Goal: Information Seeking & Learning: Understand process/instructions

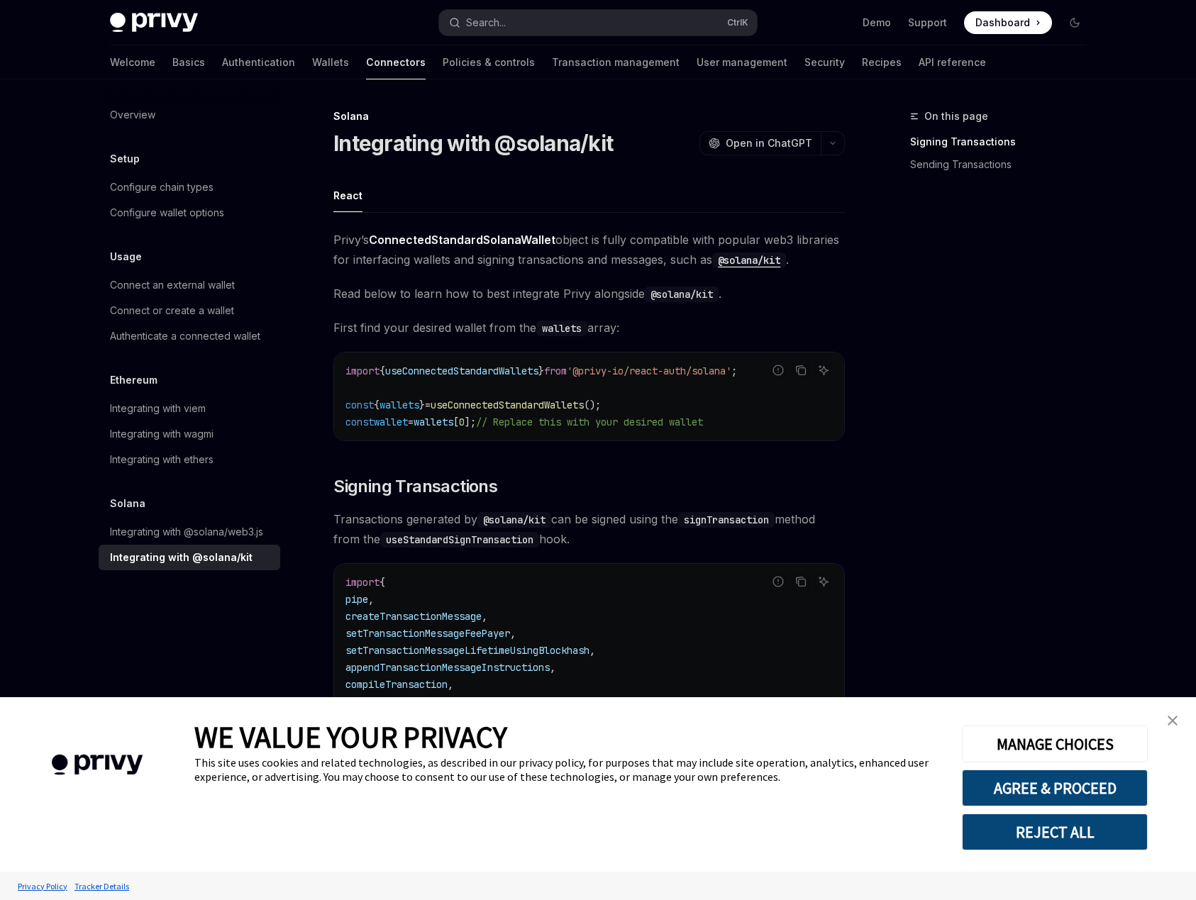
type textarea "*"
click at [1079, 828] on button "REJECT ALL" at bounding box center [1055, 832] width 186 height 37
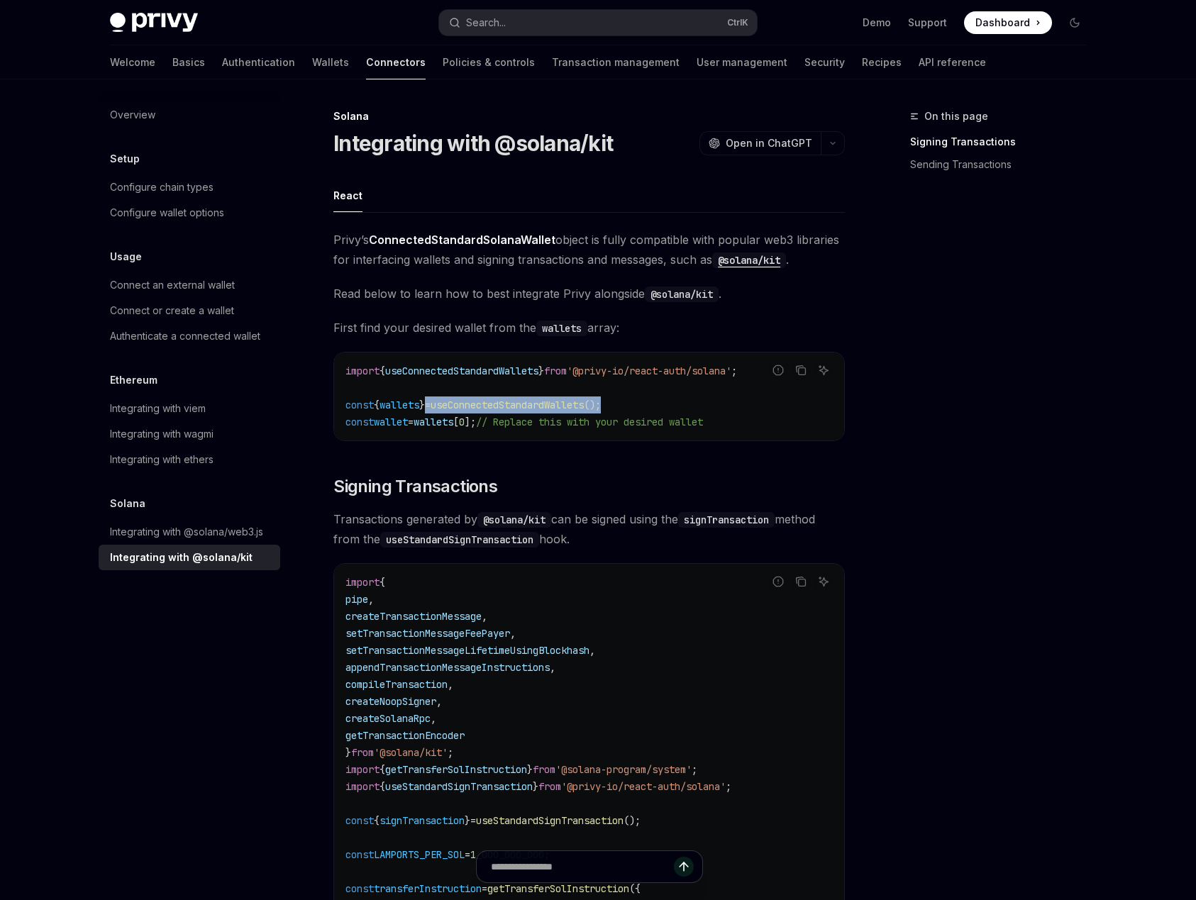
drag, startPoint x: 662, startPoint y: 405, endPoint x: 441, endPoint y: 401, distance: 221.3
click at [441, 401] on code "import { useConnectedStandardWallets } from '@privy-io/react-auth/solana' ; con…" at bounding box center [588, 396] width 487 height 68
click at [703, 423] on span "// Replace this with your desired wallet" at bounding box center [589, 422] width 227 height 13
drag, startPoint x: 746, startPoint y: 422, endPoint x: 338, endPoint y: 402, distance: 409.0
click at [338, 402] on div "import { useConnectedStandardWallets } from '@privy-io/react-auth/solana' ; con…" at bounding box center [589, 397] width 510 height 88
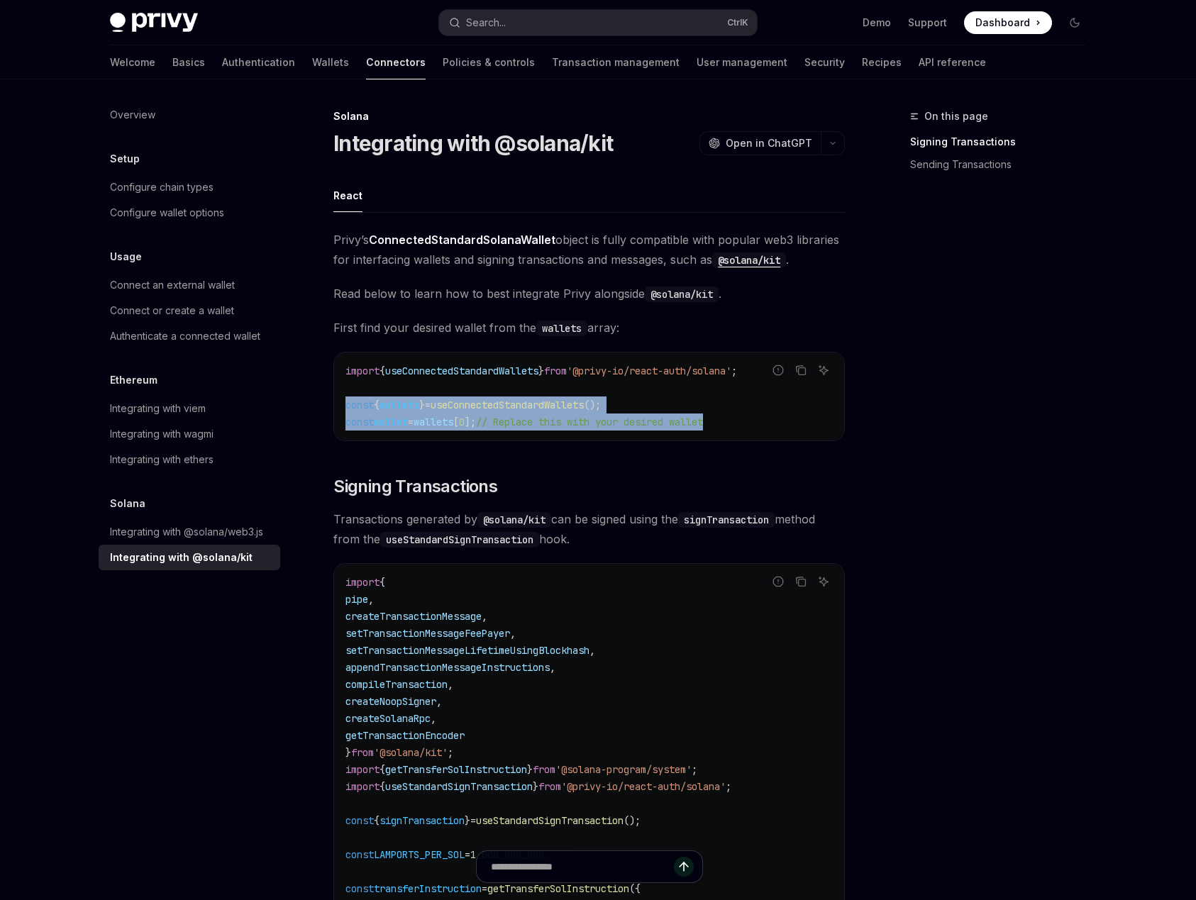
copy code "const { wallets } = useConnectedStandardWallets (); const wallet = wallets [ 0 …"
click at [756, 424] on code "import { useConnectedStandardWallets } from '@privy-io/react-auth/solana' ; con…" at bounding box center [588, 396] width 487 height 68
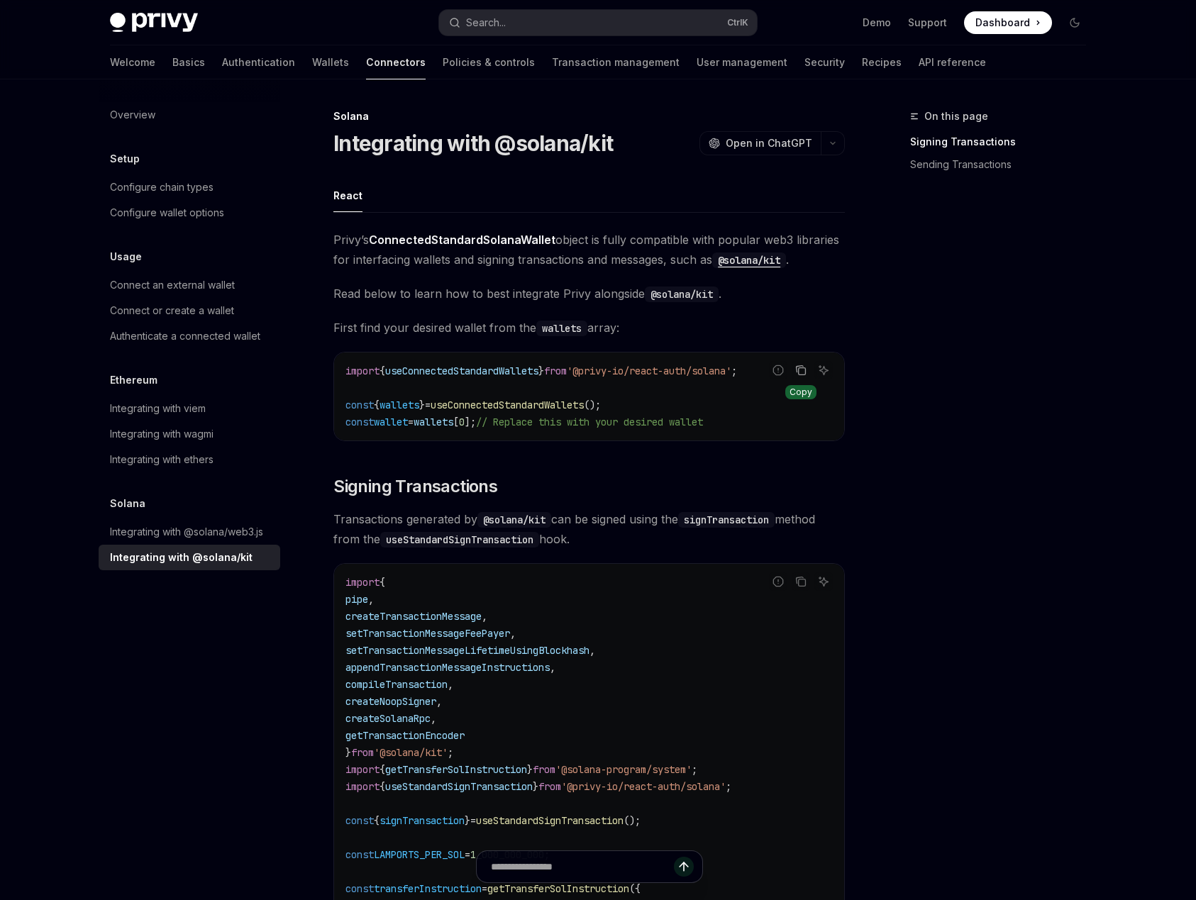
click at [794, 369] on button "Copy the contents from the code block" at bounding box center [801, 370] width 18 height 18
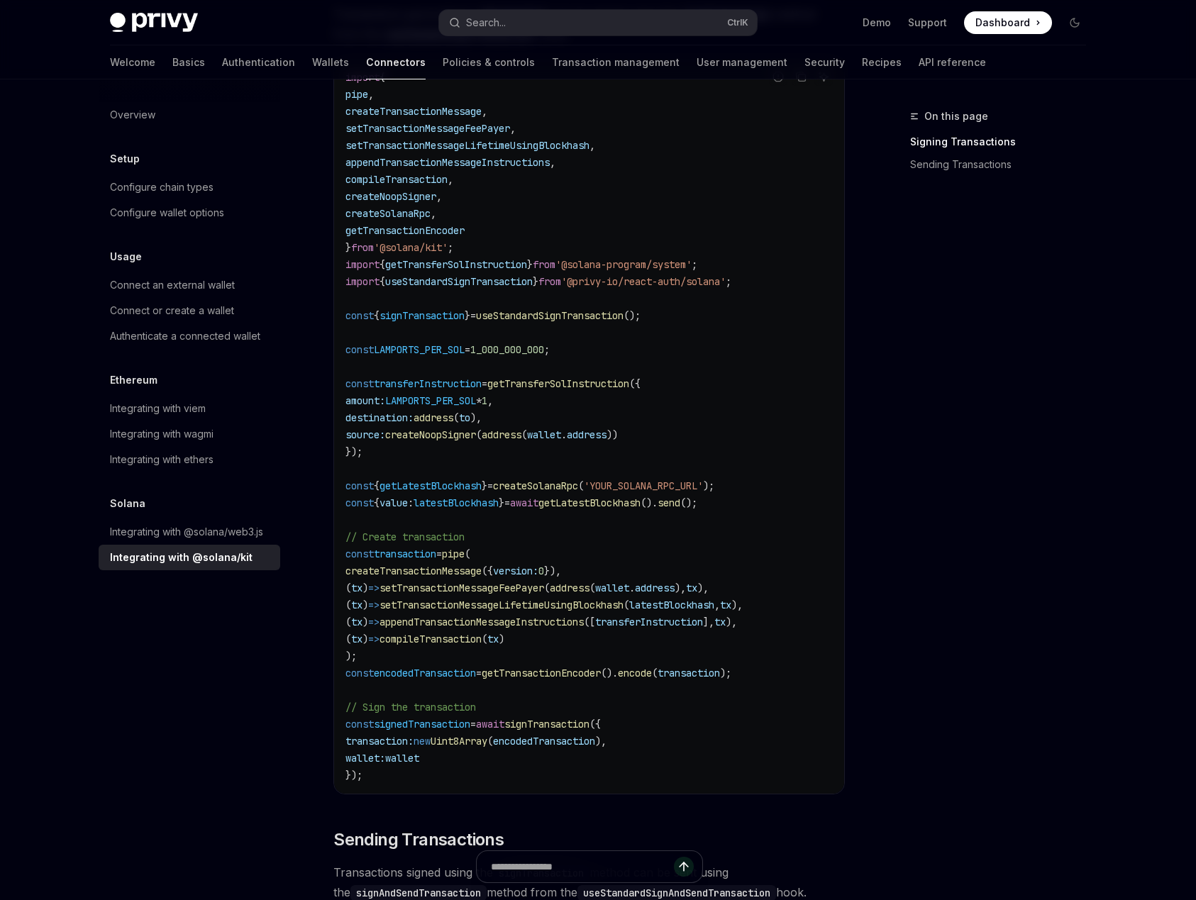
scroll to position [511, 0]
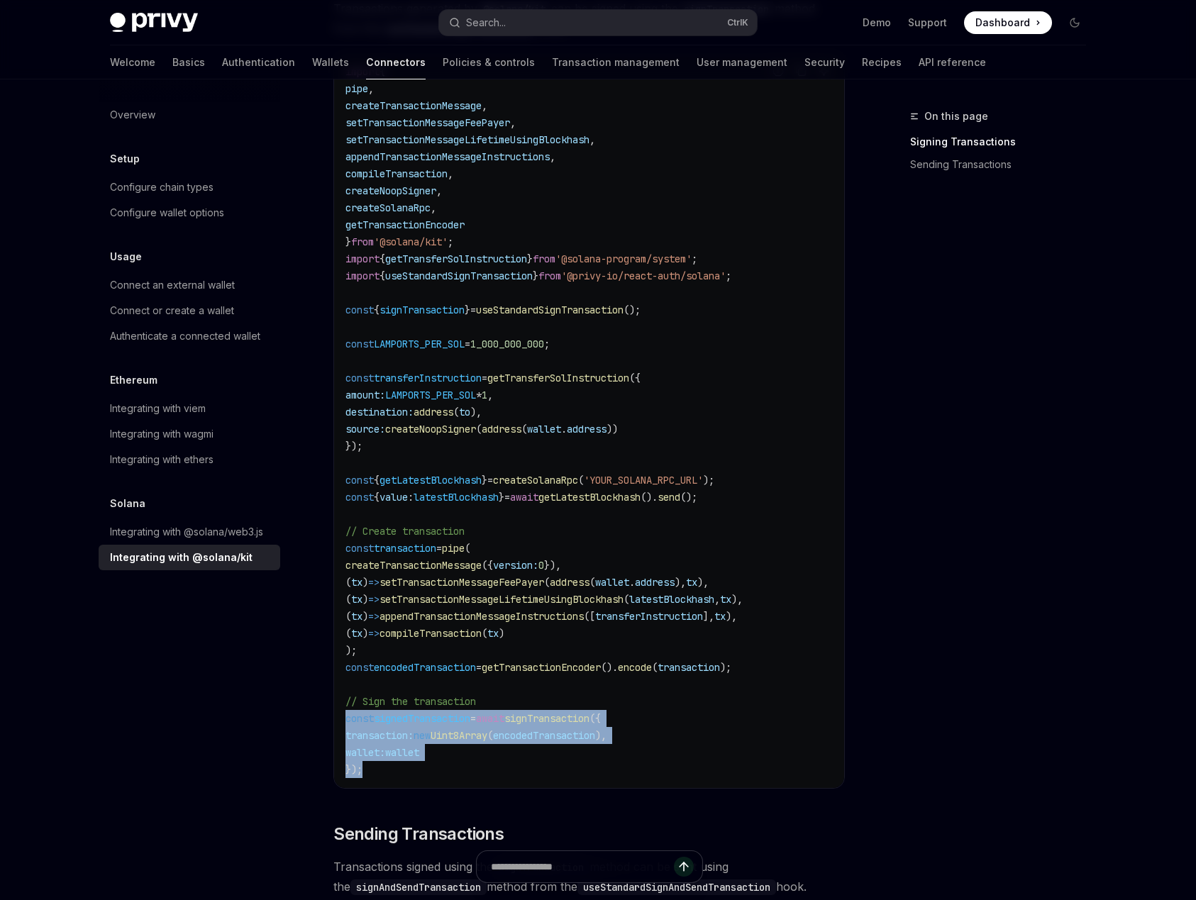
drag, startPoint x: 367, startPoint y: 767, endPoint x: 340, endPoint y: 718, distance: 55.5
click at [340, 718] on div "import { pipe , createTransactionMessage , setTransactionMessageFeePayer , setT…" at bounding box center [589, 420] width 510 height 735
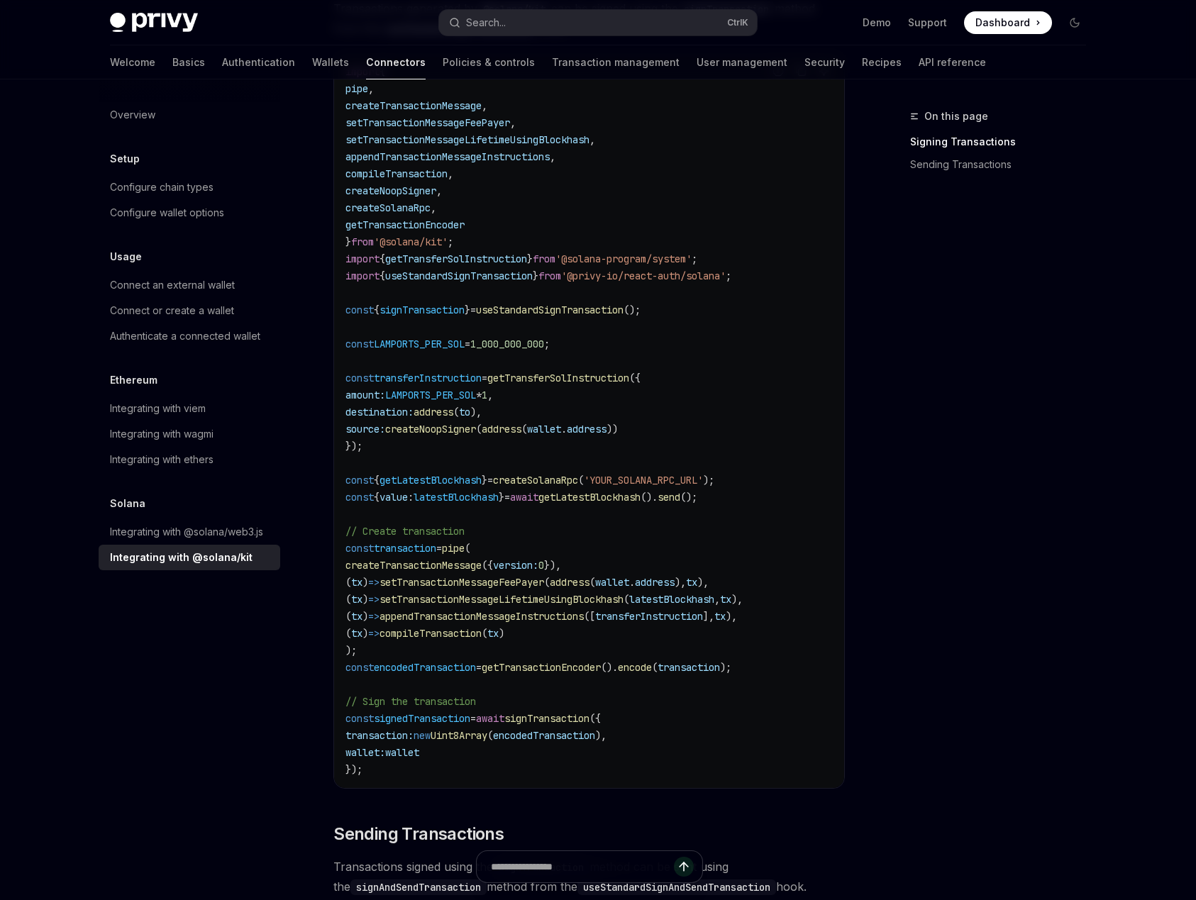
click at [500, 705] on code "import { pipe , createTransactionMessage , setTransactionMessageFeePayer , setT…" at bounding box center [588, 420] width 487 height 715
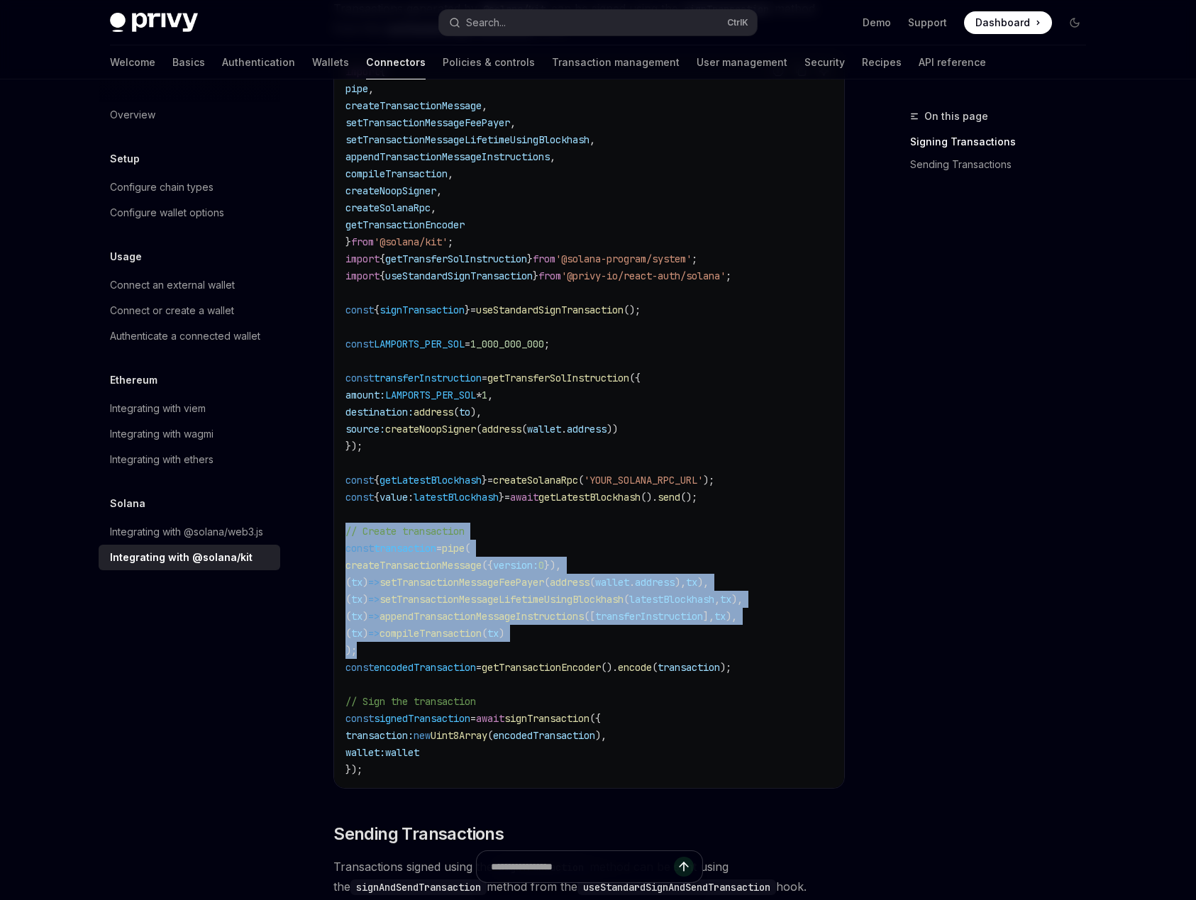
drag, startPoint x: 346, startPoint y: 533, endPoint x: 380, endPoint y: 643, distance: 115.8
click at [380, 643] on code "import { pipe , createTransactionMessage , setTransactionMessageFeePayer , setT…" at bounding box center [588, 420] width 487 height 715
click at [404, 646] on code "import { pipe , createTransactionMessage , setTransactionMessageFeePayer , setT…" at bounding box center [588, 420] width 487 height 715
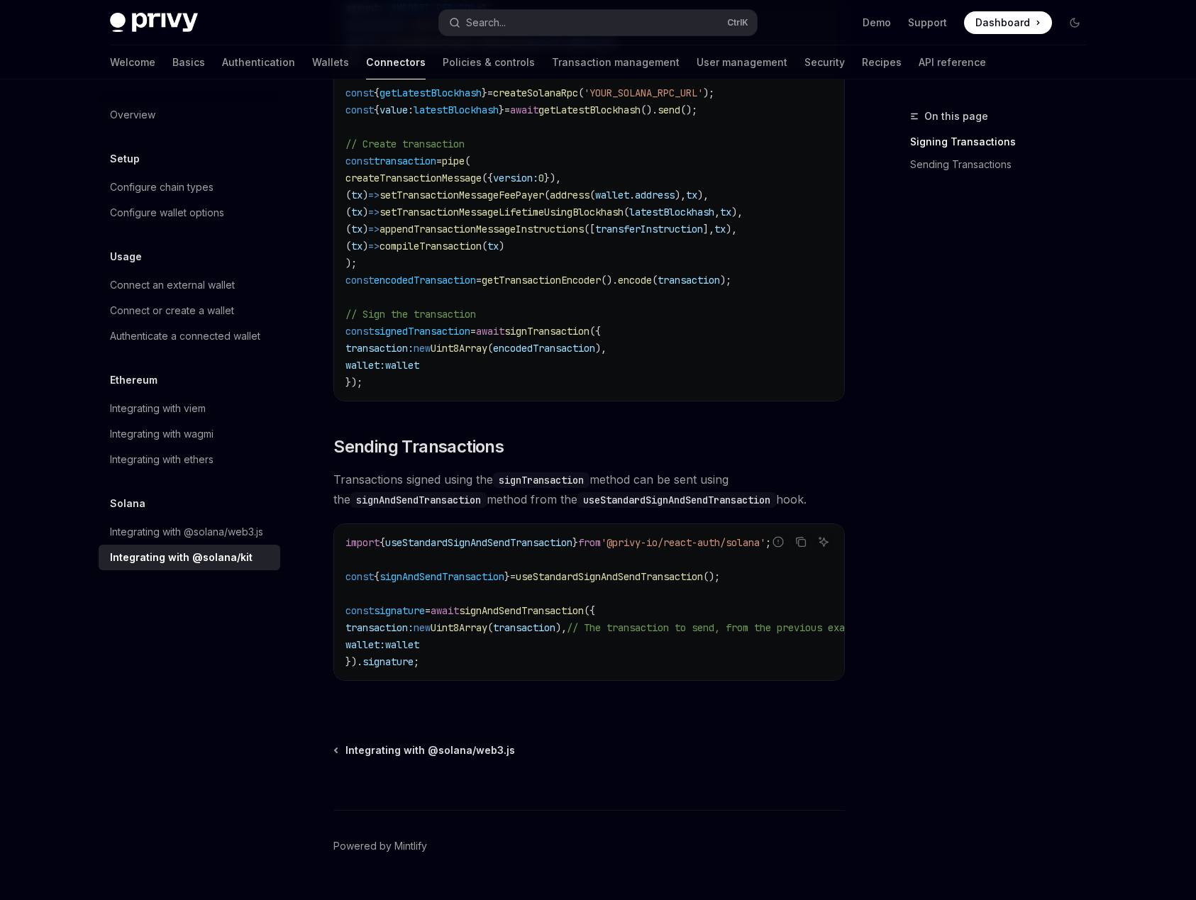
scroll to position [936, 0]
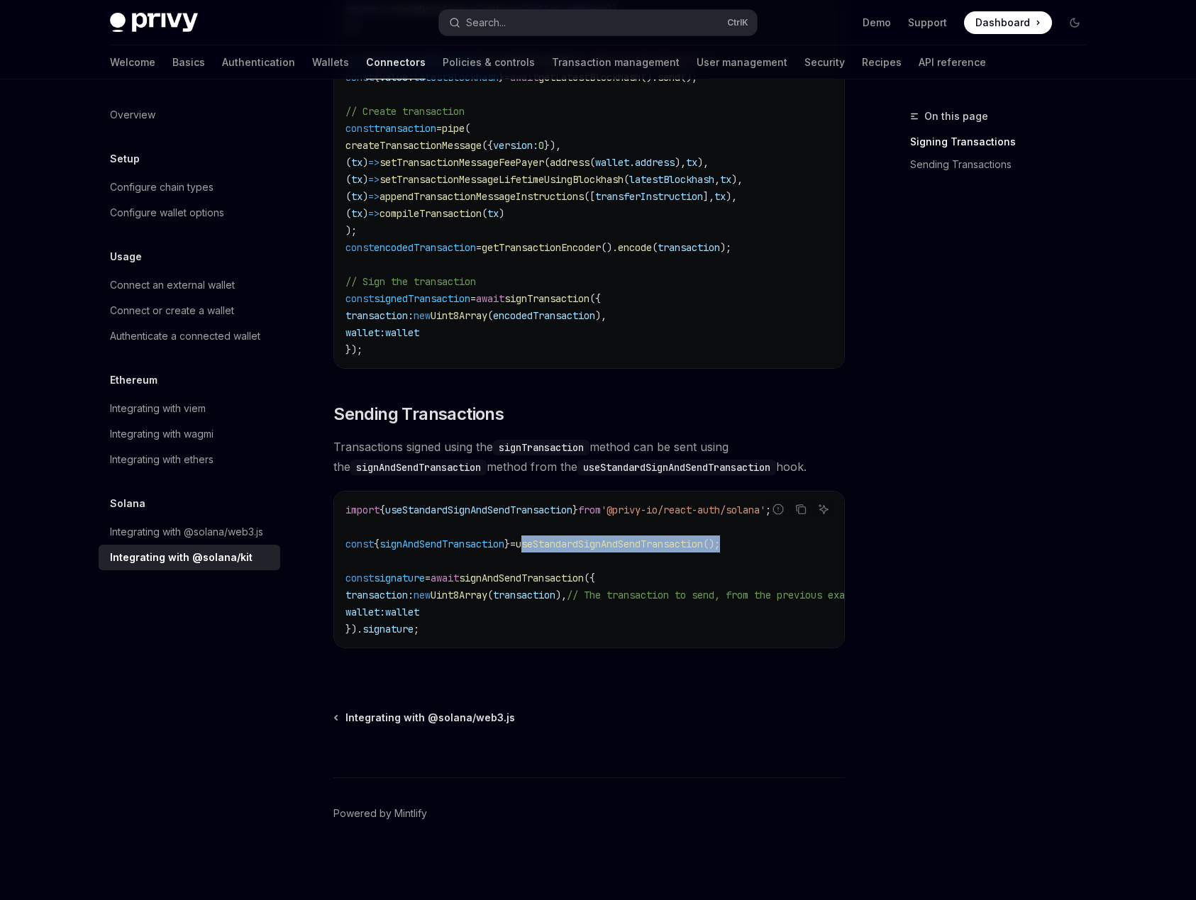
drag, startPoint x: 545, startPoint y: 538, endPoint x: 767, endPoint y: 540, distance: 222.0
click at [765, 540] on code "import { useStandardSignAndSendTransaction } from '@privy-io/react-auth/solana'…" at bounding box center [623, 569] width 556 height 136
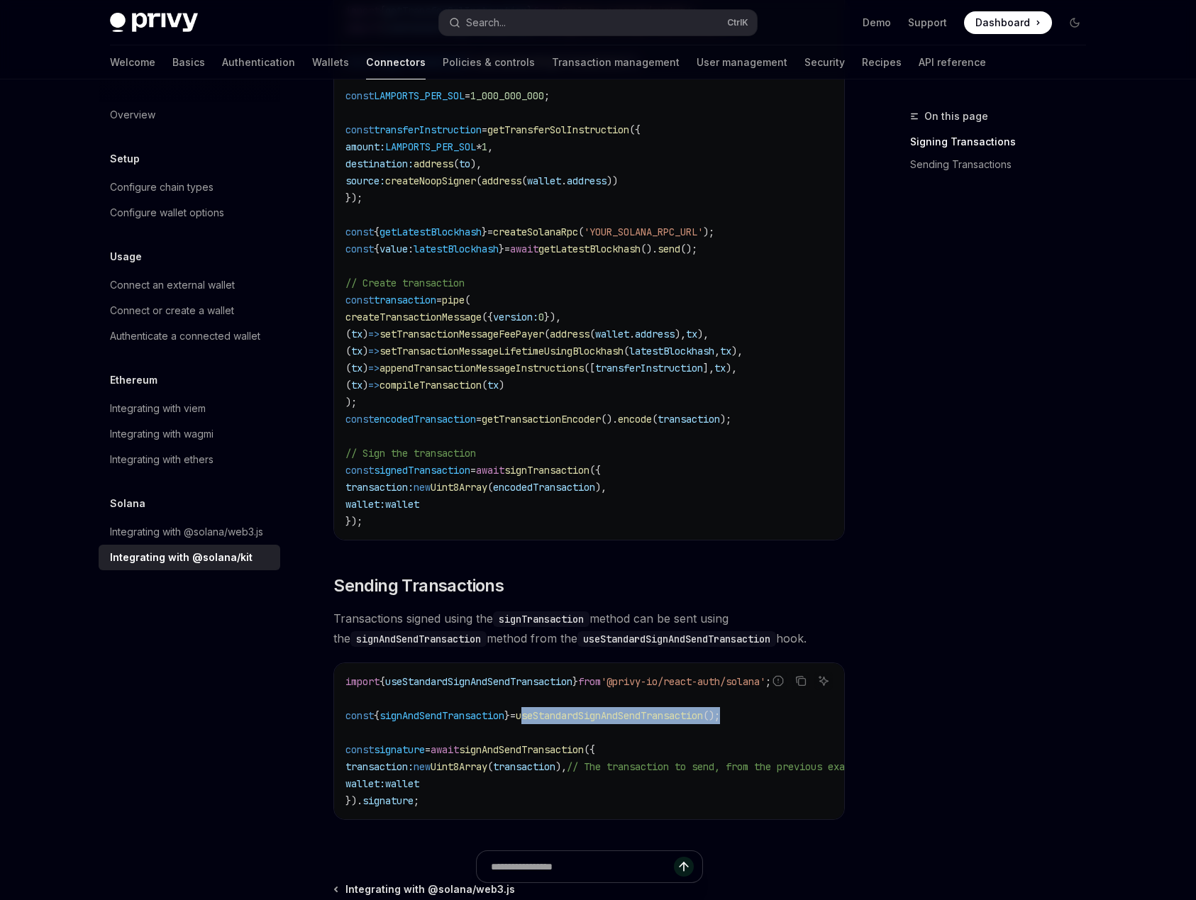
scroll to position [766, 0]
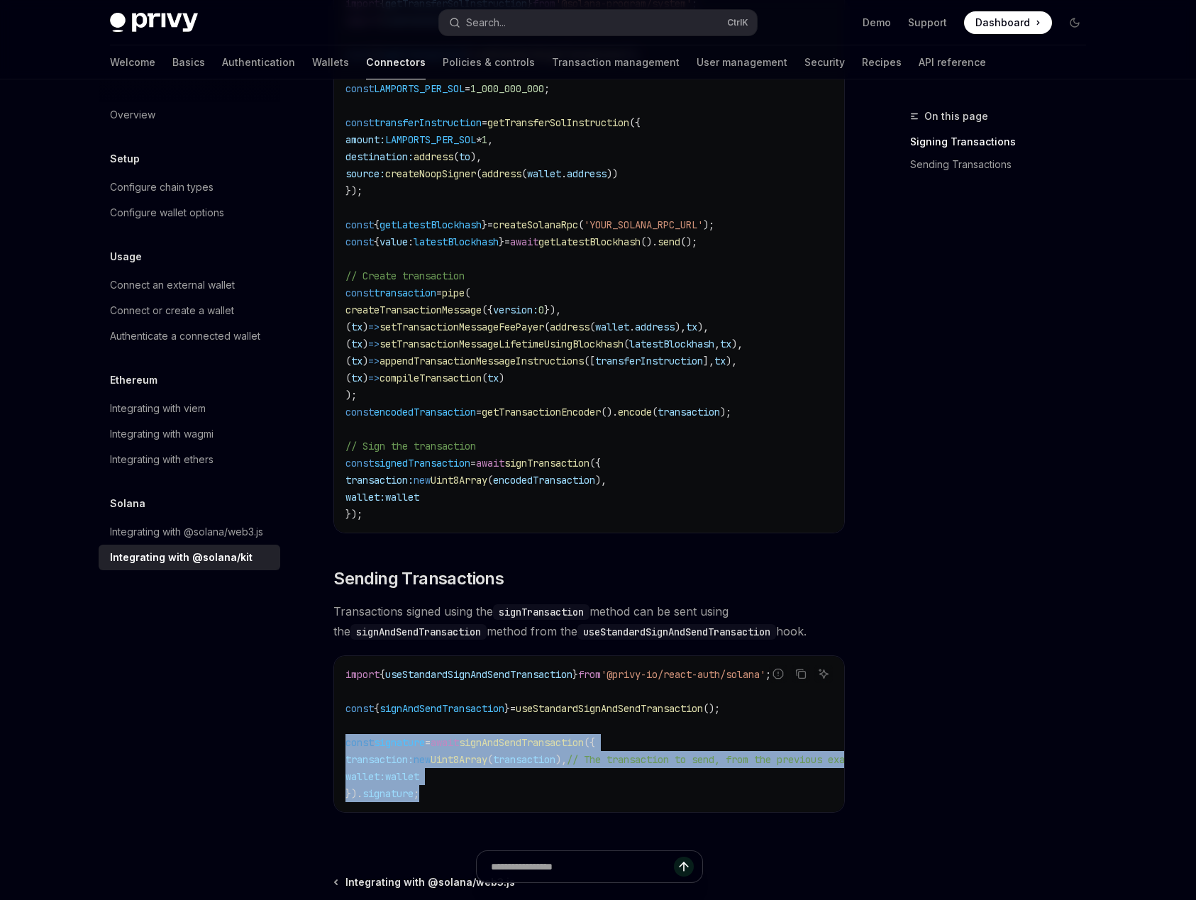
drag, startPoint x: 430, startPoint y: 792, endPoint x: 347, endPoint y: 740, distance: 97.4
click at [347, 740] on code "import { useStandardSignAndSendTransaction } from '@privy-io/react-auth/solana'…" at bounding box center [623, 734] width 556 height 136
click at [457, 784] on code "import { useStandardSignAndSendTransaction } from '@privy-io/react-auth/solana'…" at bounding box center [623, 734] width 556 height 136
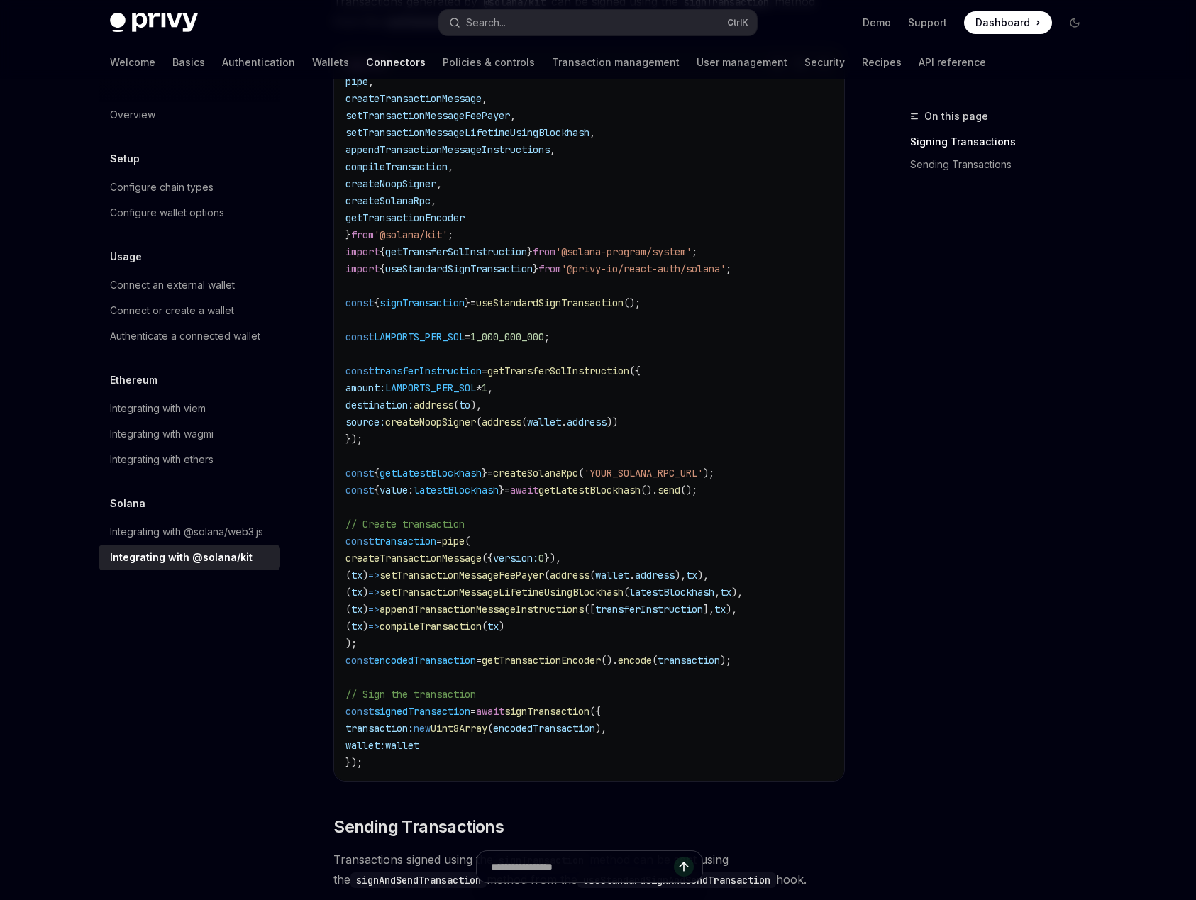
scroll to position [511, 0]
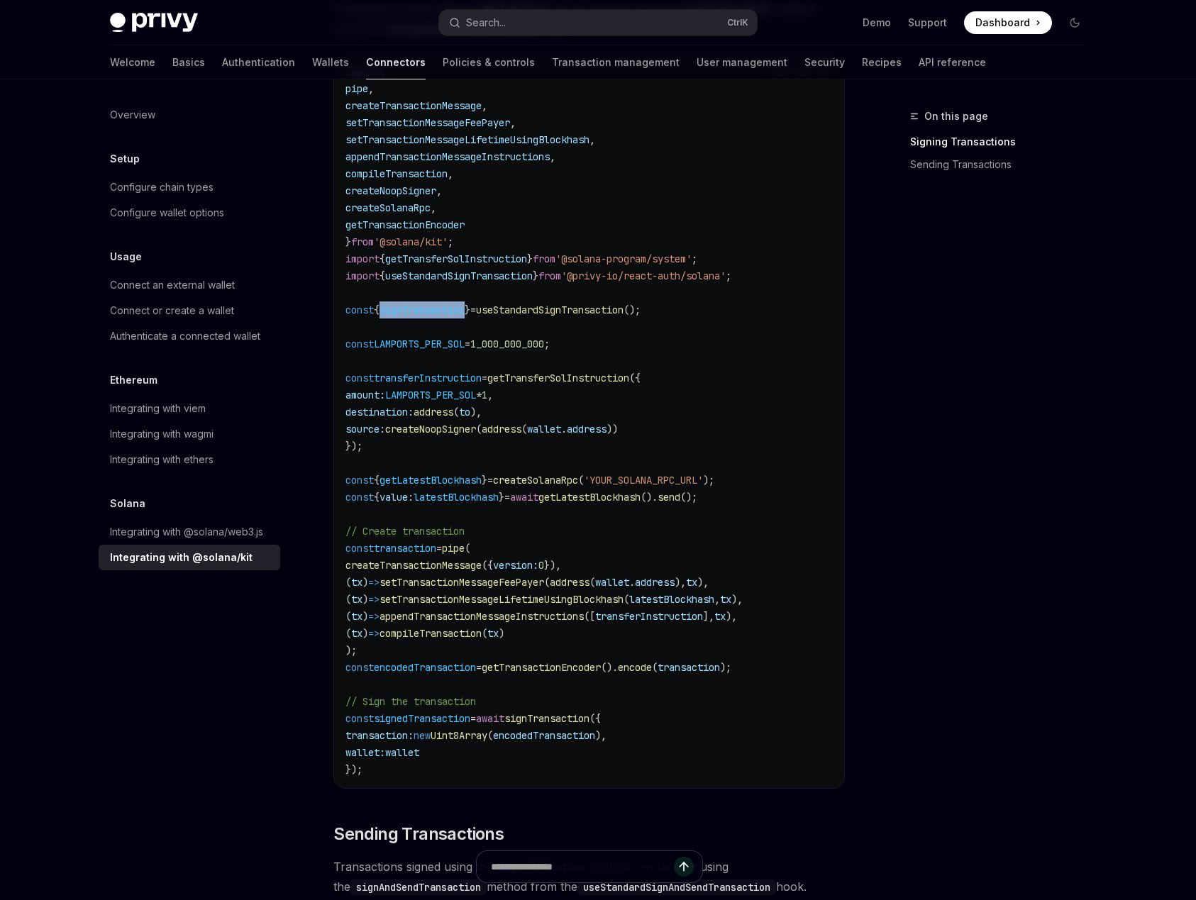
drag, startPoint x: 476, startPoint y: 311, endPoint x: 387, endPoint y: 318, distance: 88.9
click at [387, 318] on code "import { pipe , createTransactionMessage , setTransactionMessageFeePayer , setT…" at bounding box center [588, 420] width 487 height 715
click at [396, 320] on code "import { pipe , createTransactionMessage , setTransactionMessageFeePayer , setT…" at bounding box center [588, 420] width 487 height 715
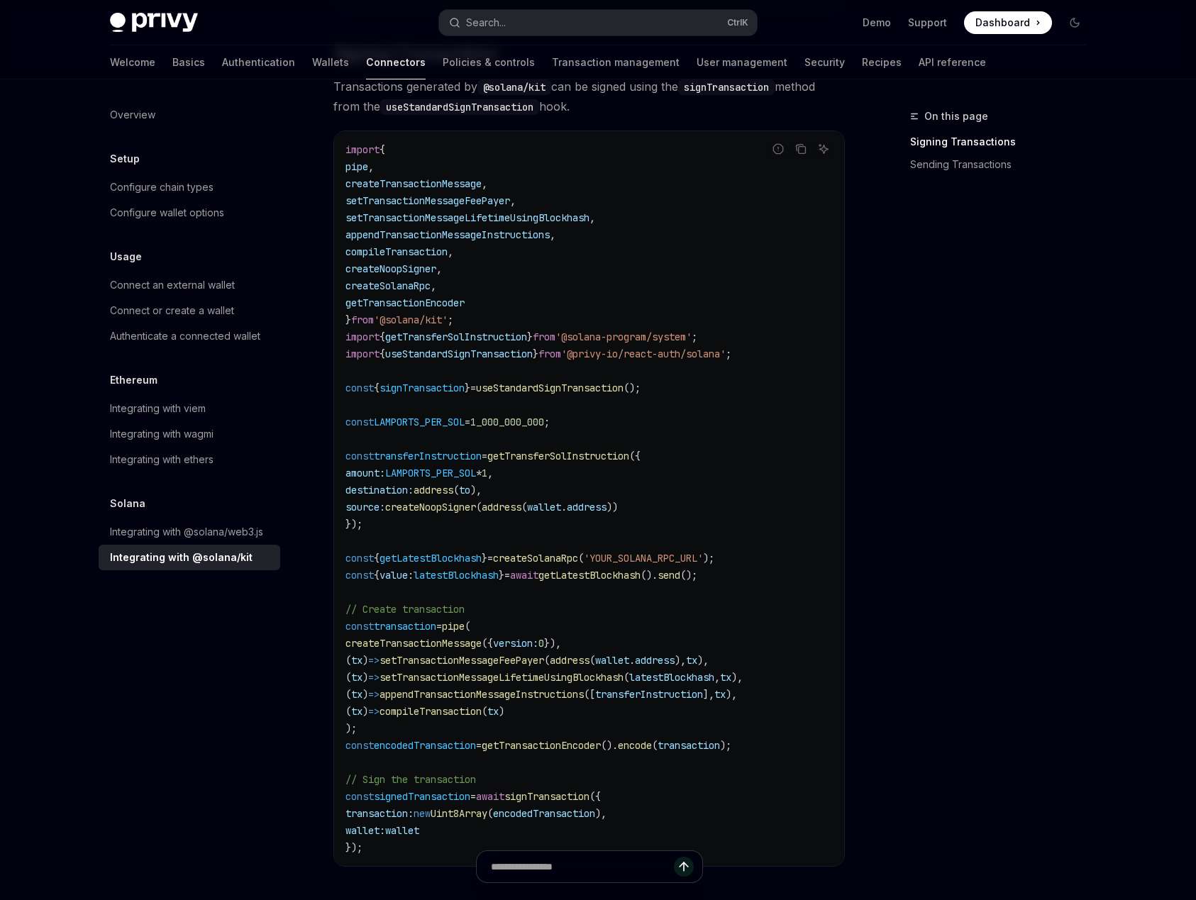
scroll to position [426, 0]
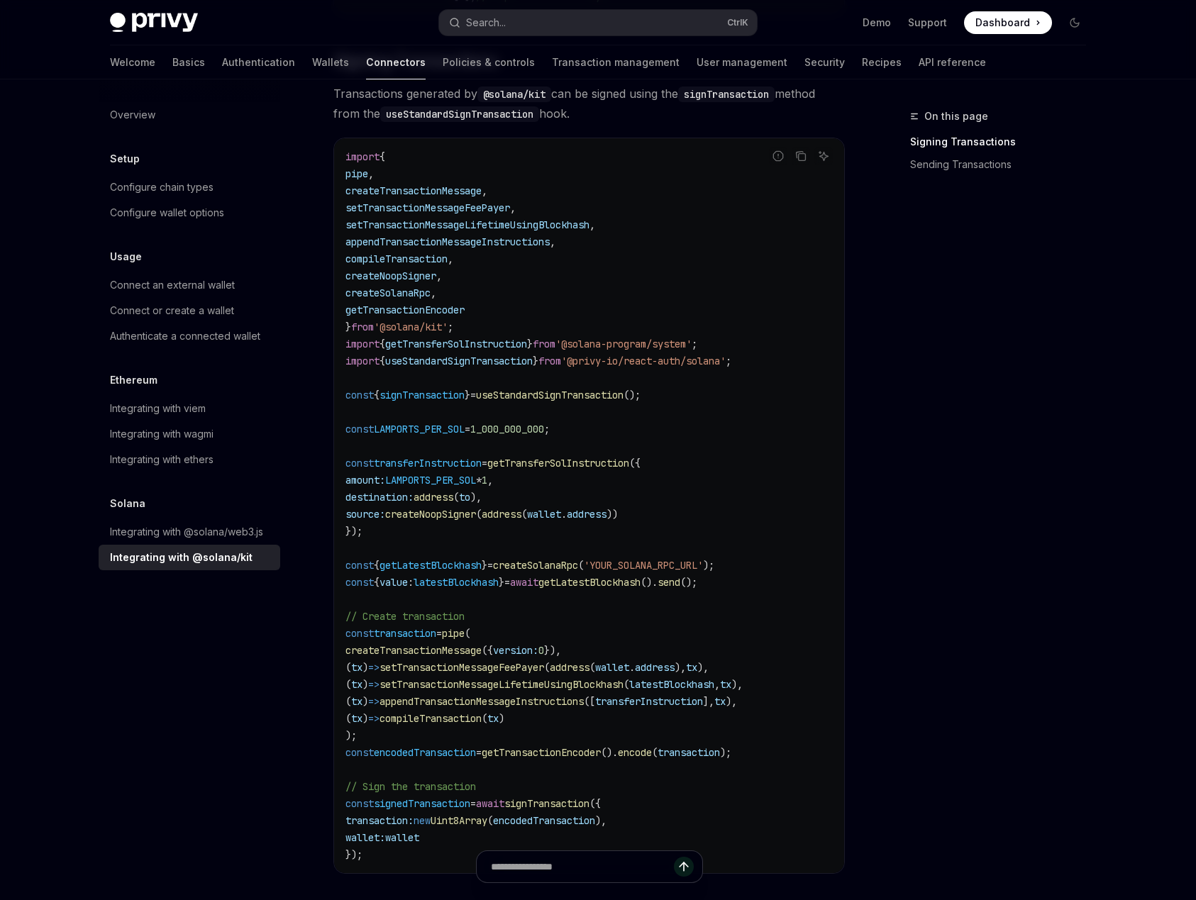
click at [475, 557] on code "import { pipe , createTransactionMessage , setTransactionMessageFeePayer , setT…" at bounding box center [588, 505] width 487 height 715
click at [433, 516] on span "createNoopSigner" at bounding box center [430, 514] width 91 height 13
drag, startPoint x: 408, startPoint y: 516, endPoint x: 650, endPoint y: 515, distance: 242.6
click at [650, 515] on code "import { pipe , createTransactionMessage , setTransactionMessageFeePayer , setT…" at bounding box center [588, 505] width 487 height 715
copy span "createNoopSigner ( address ( wallet . address ))"
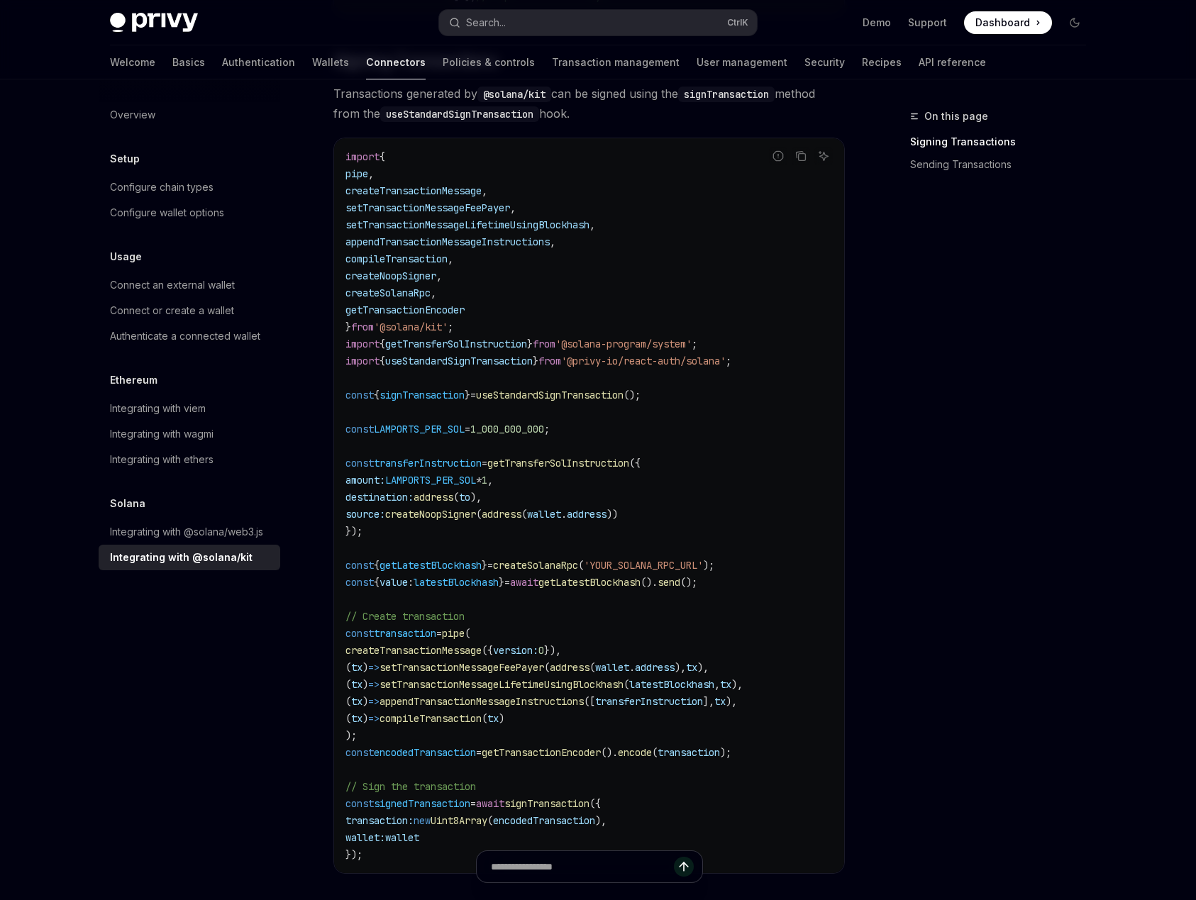
click at [534, 528] on code "import { pipe , createTransactionMessage , setTransactionMessageFeePayer , setT…" at bounding box center [588, 505] width 487 height 715
click at [534, 533] on code "import { pipe , createTransactionMessage , setTransactionMessageFeePayer , setT…" at bounding box center [588, 505] width 487 height 715
drag, startPoint x: 515, startPoint y: 467, endPoint x: 663, endPoint y: 465, distance: 148.3
click at [640, 465] on span "const transferInstruction = getTransferSolInstruction ({" at bounding box center [492, 463] width 295 height 13
copy span "getTransferSolInstruction"
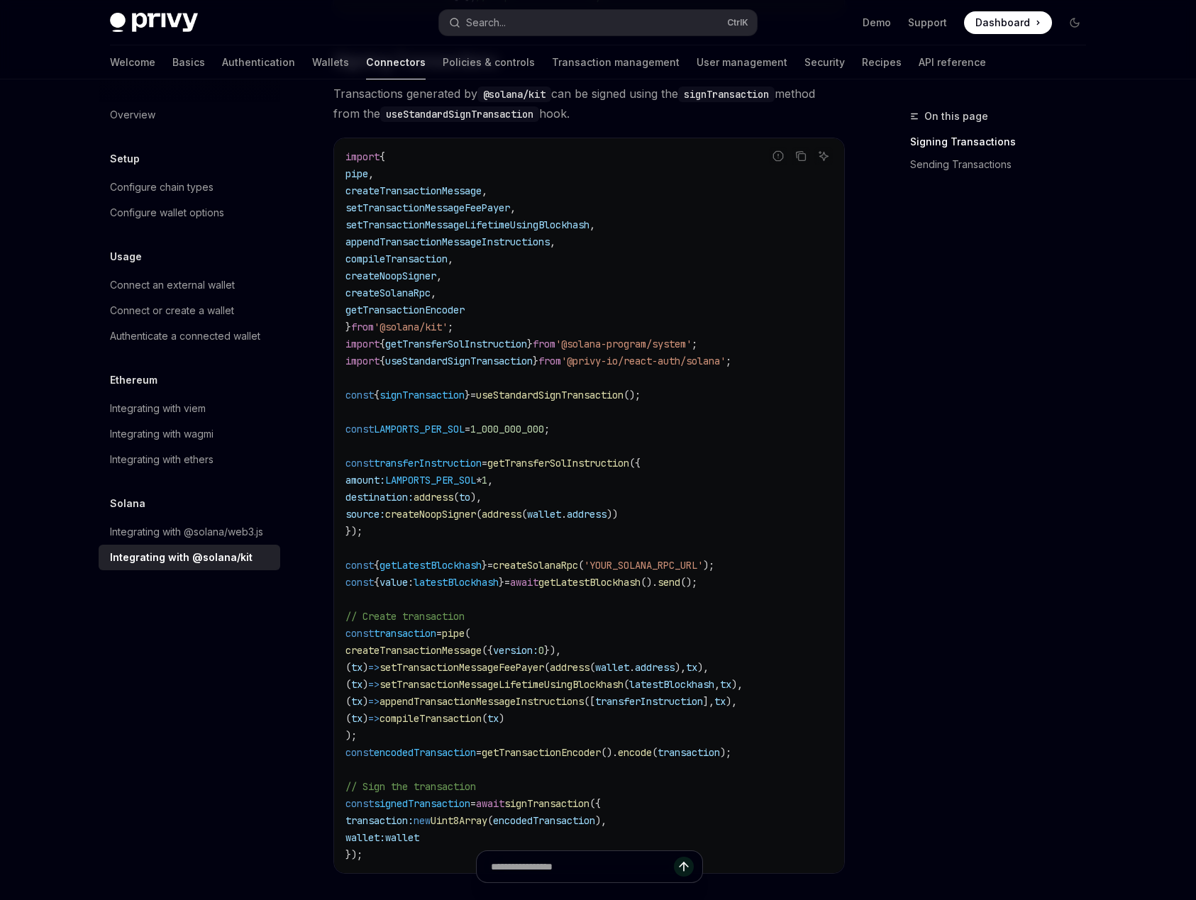
click at [482, 323] on code "import { pipe , createTransactionMessage , setTransactionMessageFeePayer , setT…" at bounding box center [588, 505] width 487 height 715
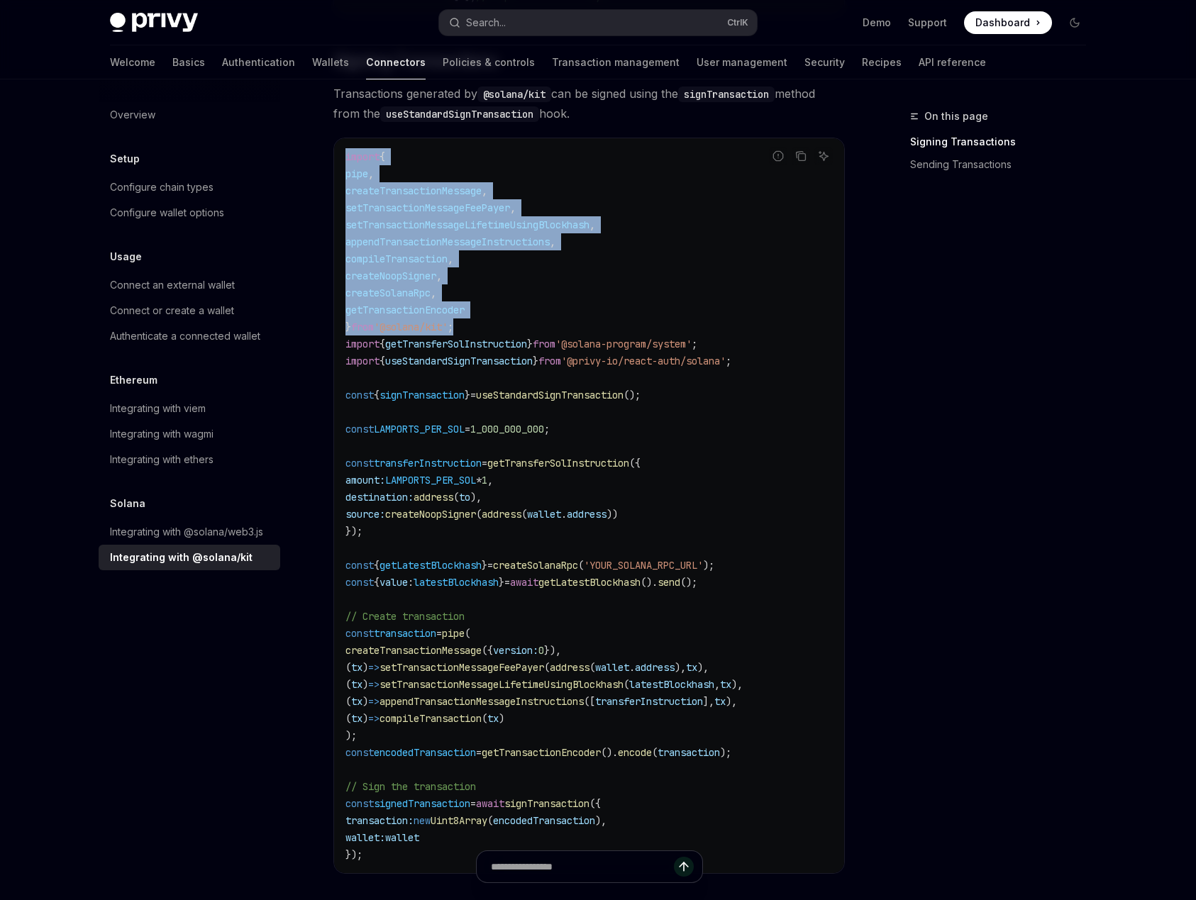
drag, startPoint x: 488, startPoint y: 322, endPoint x: 344, endPoint y: 158, distance: 218.1
click at [344, 158] on div "import { pipe , createTransactionMessage , setTransactionMessageFeePayer , setT…" at bounding box center [589, 505] width 510 height 735
copy code "import { pipe , createTransactionMessage , setTransactionMessageFeePayer , setT…"
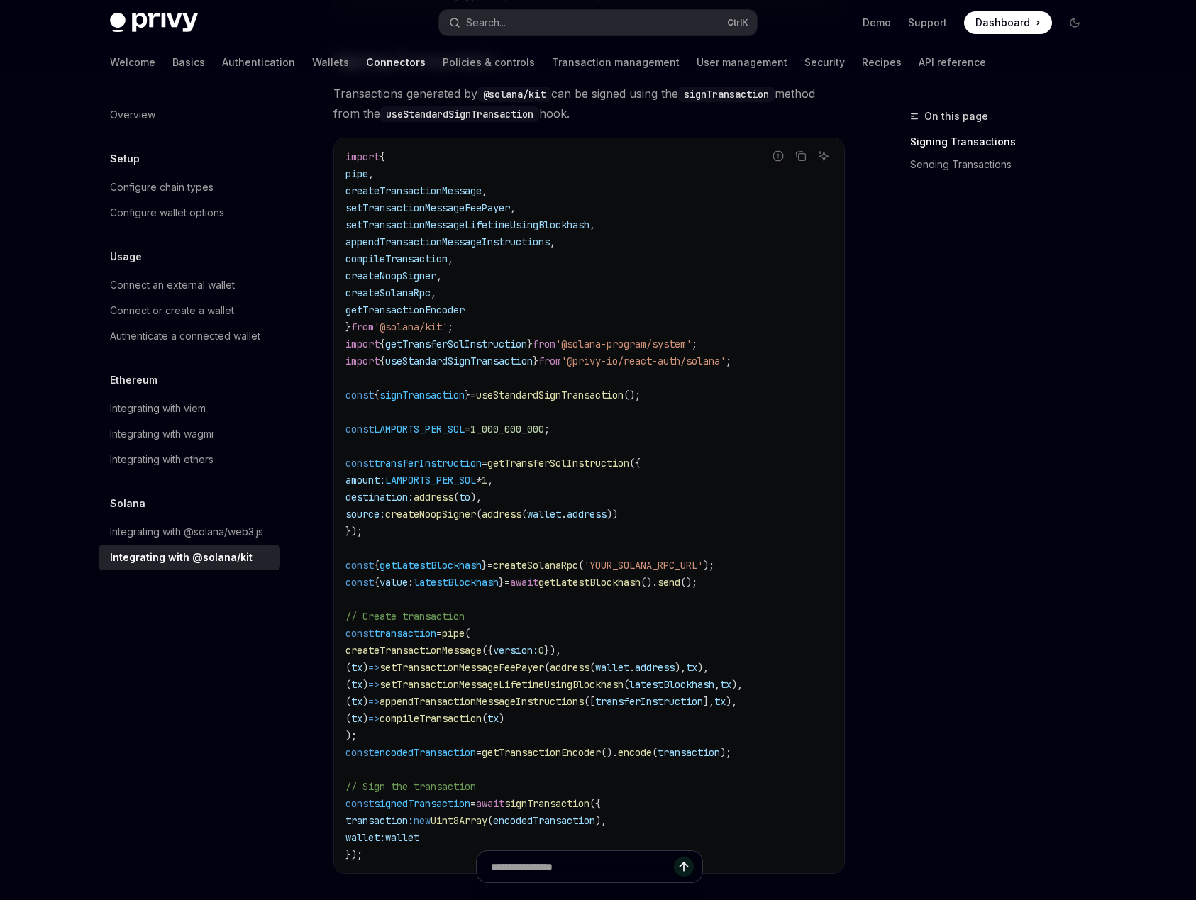
click at [533, 362] on span "useStandardSignTransaction" at bounding box center [459, 361] width 148 height 13
drag, startPoint x: 743, startPoint y: 340, endPoint x: 330, endPoint y: 345, distance: 412.8
click at [328, 345] on div "Solana Integrating with @solana/kit OpenAI Open in ChatGPT OpenAI Open in ChatG…" at bounding box center [456, 543] width 783 height 1723
copy span "import { getTransferSolInstruction } from '@solana-program/system' ;"
click at [457, 567] on span "getLatestBlockhash" at bounding box center [430, 565] width 102 height 13
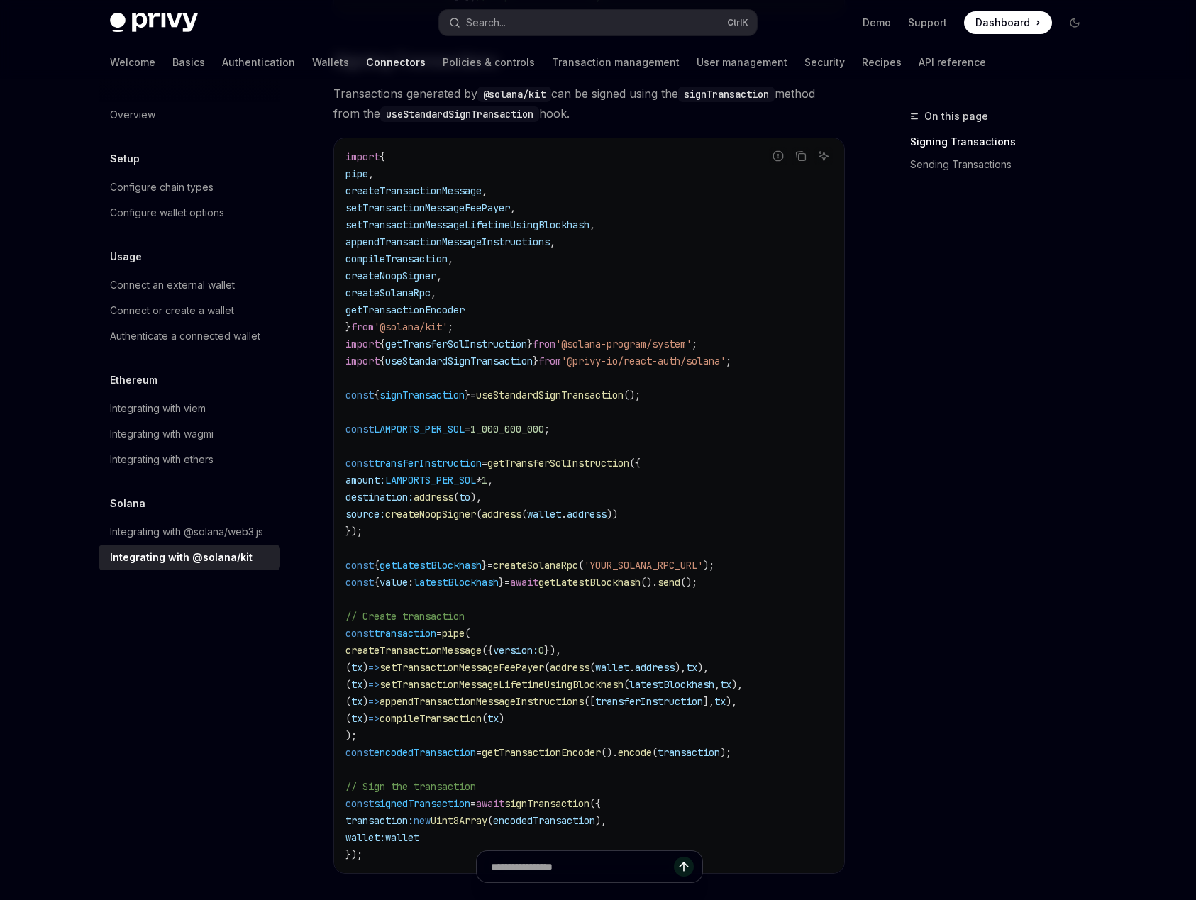
click at [463, 560] on span "getLatestBlockhash" at bounding box center [430, 565] width 102 height 13
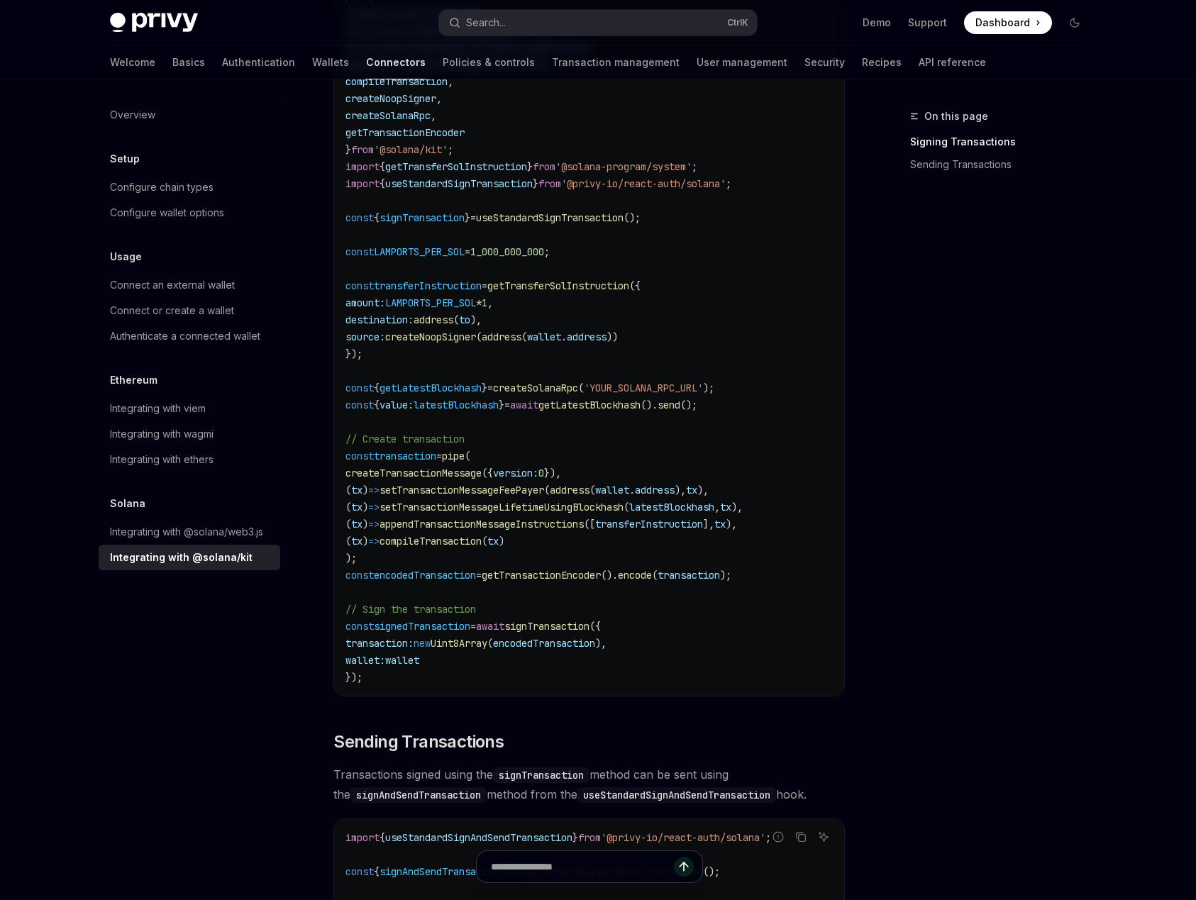
scroll to position [596, 0]
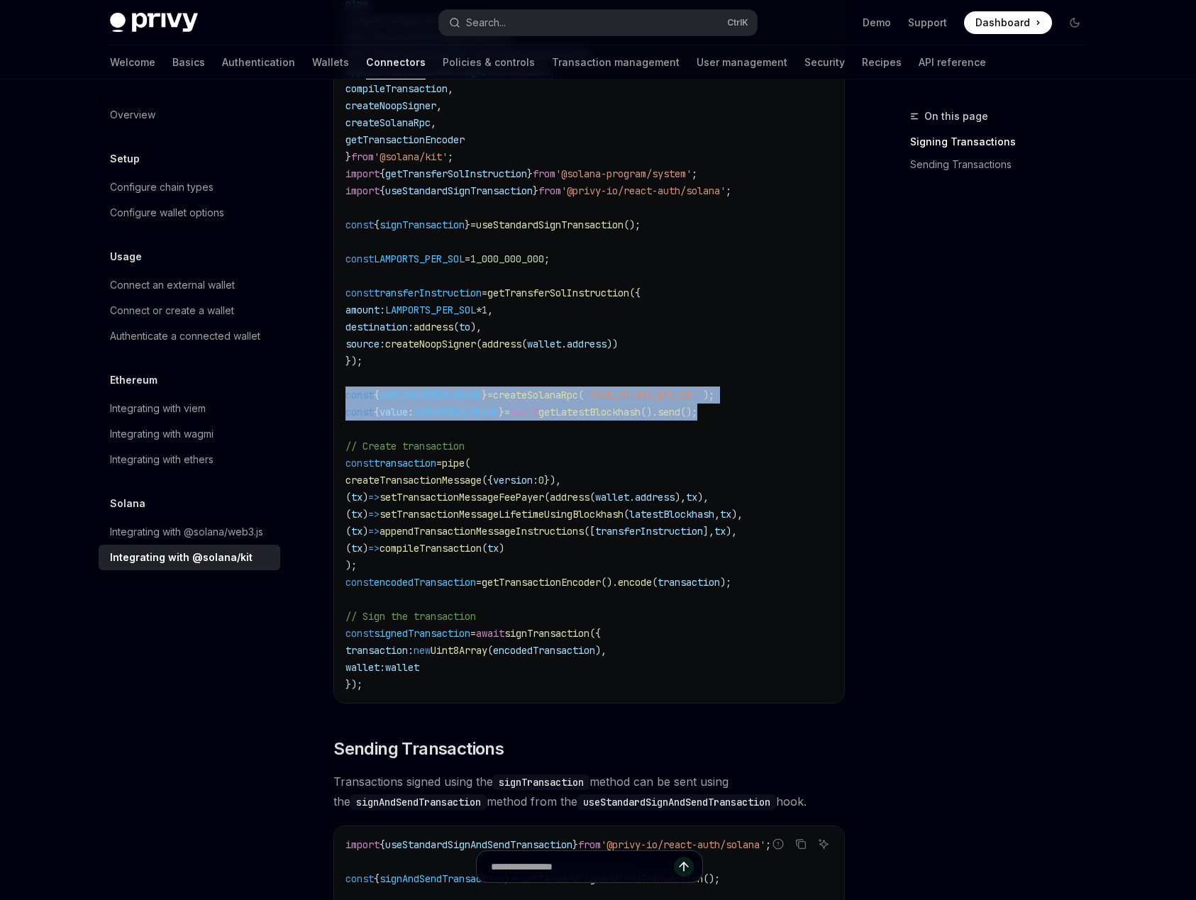
drag, startPoint x: 347, startPoint y: 397, endPoint x: 765, endPoint y: 408, distance: 418.6
click at [765, 408] on code "import { pipe , createTransactionMessage , setTransactionMessageFeePayer , setT…" at bounding box center [588, 335] width 487 height 715
drag, startPoint x: 726, startPoint y: 411, endPoint x: 344, endPoint y: 414, distance: 382.3
click at [344, 414] on div "import { pipe , createTransactionMessage , setTransactionMessageFeePayer , setT…" at bounding box center [589, 335] width 510 height 735
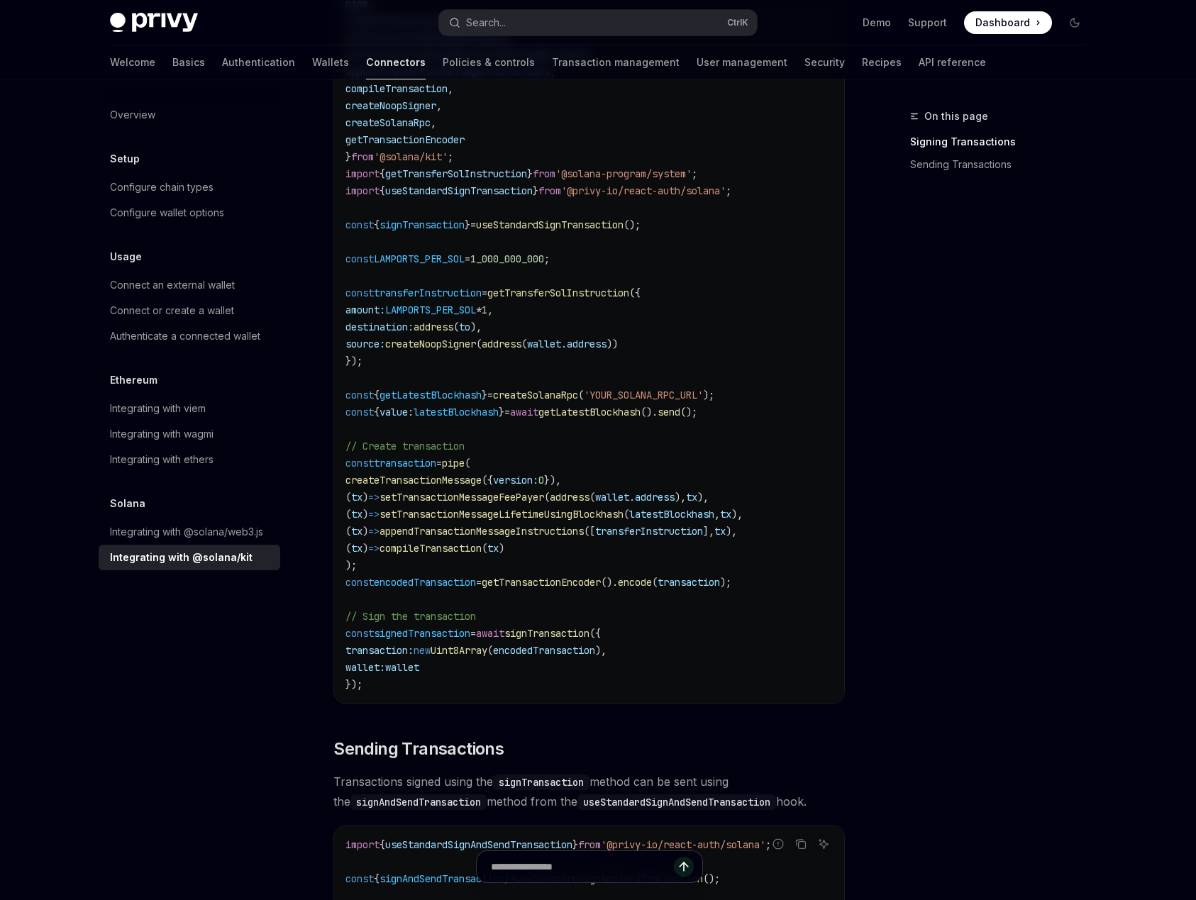
click at [354, 459] on span "const" at bounding box center [359, 463] width 28 height 13
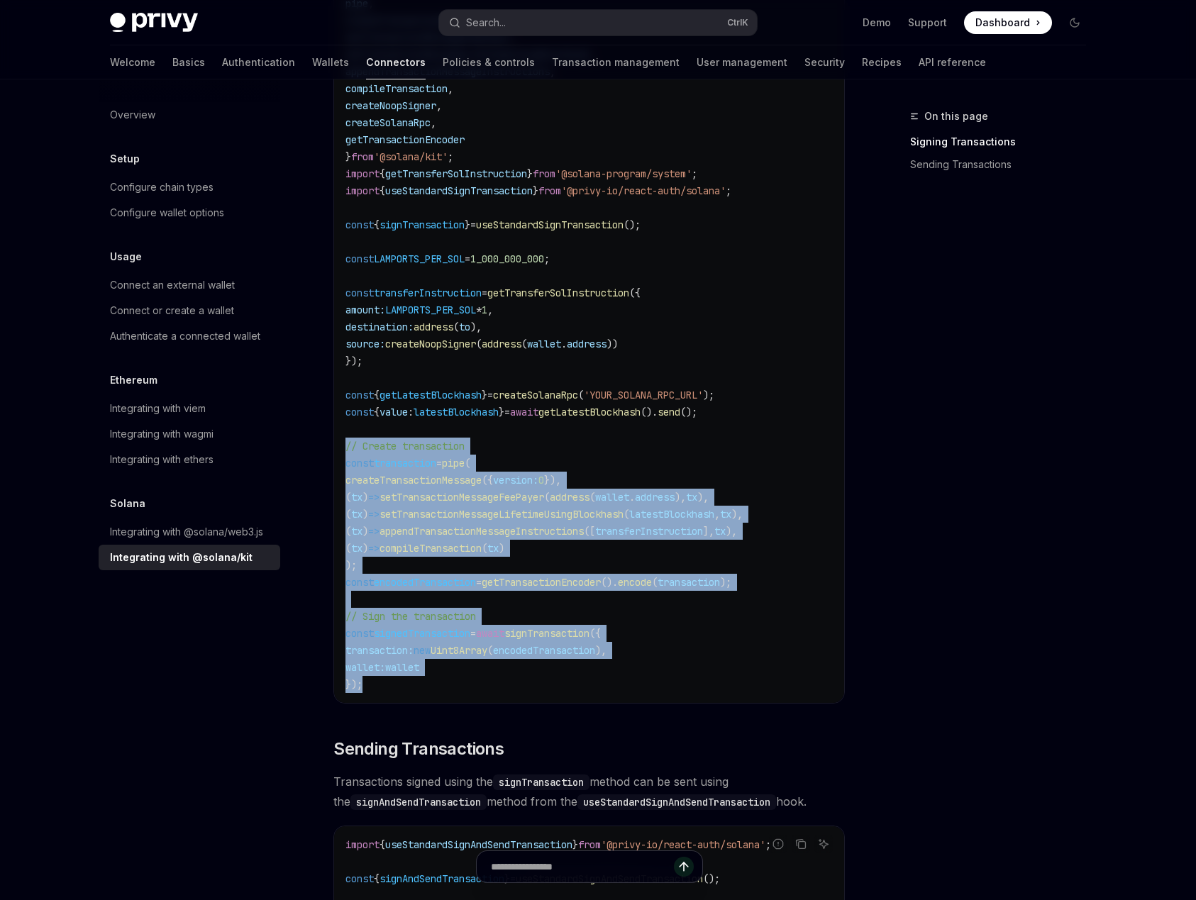
drag, startPoint x: 346, startPoint y: 445, endPoint x: 736, endPoint y: 681, distance: 455.7
click at [736, 681] on code "import { pipe , createTransactionMessage , setTransactionMessageFeePayer , setT…" at bounding box center [588, 335] width 487 height 715
copy code "// Create transaction const transaction = pipe ( createTransactionMessage ({ ve…"
click at [506, 565] on code "import { pipe , createTransactionMessage , setTransactionMessageFeePayer , setT…" at bounding box center [588, 335] width 487 height 715
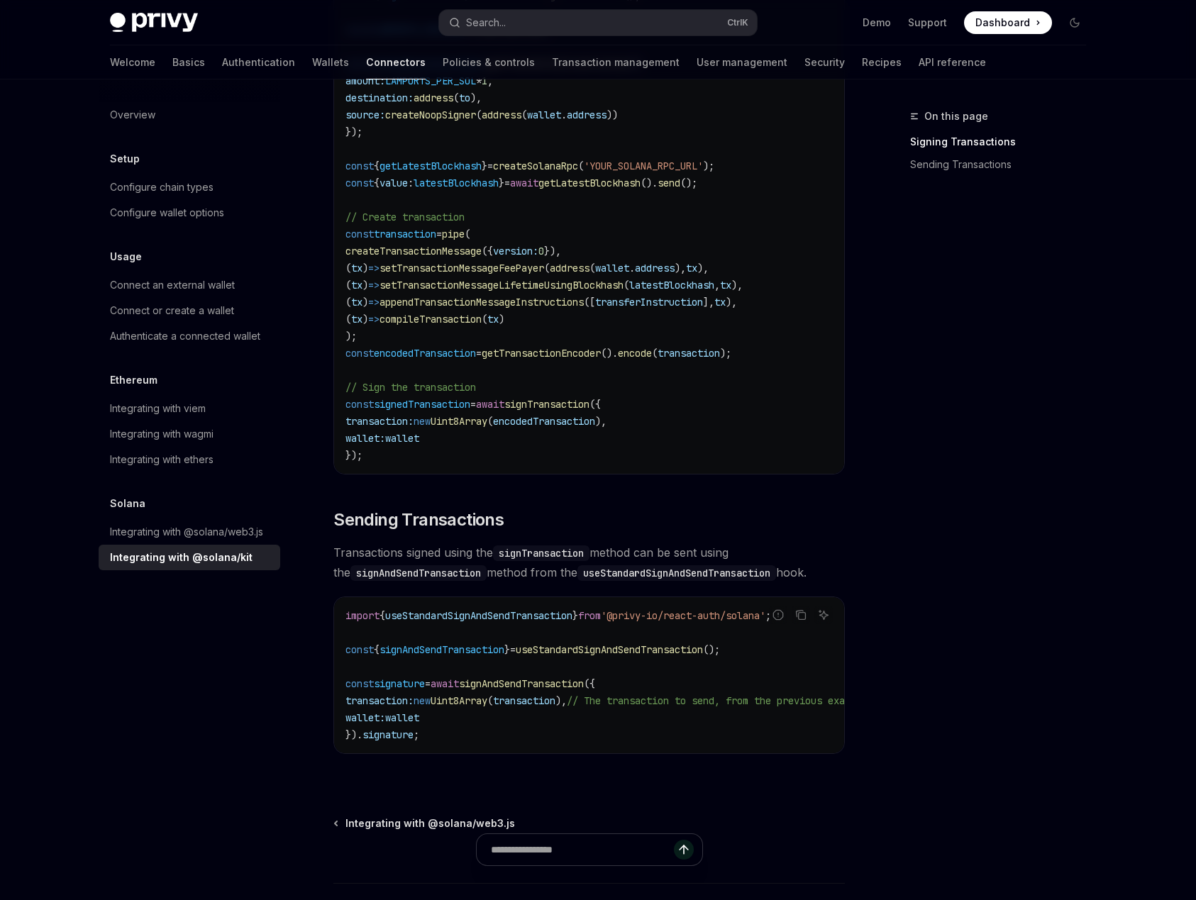
scroll to position [851, 0]
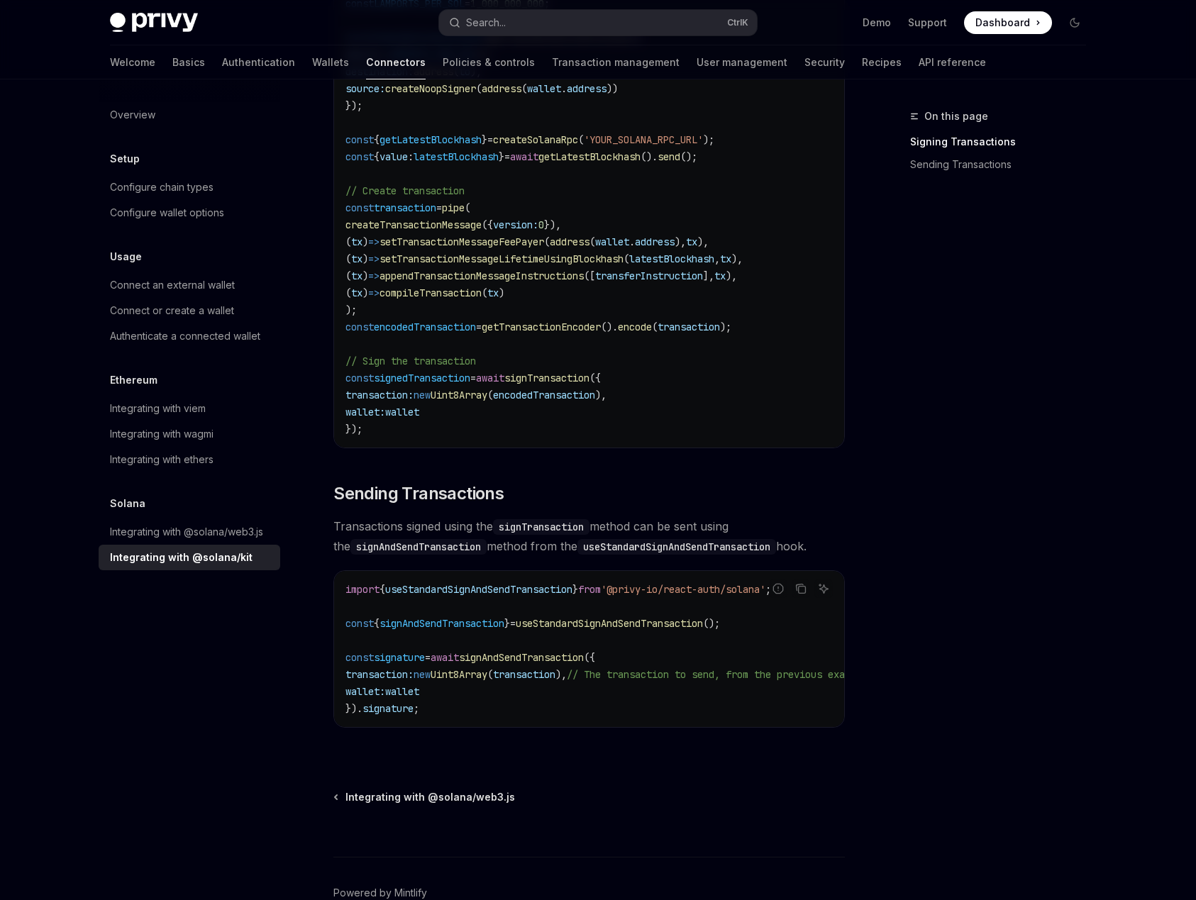
click at [580, 408] on code "import { pipe , createTransactionMessage , setTransactionMessageFeePayer , setT…" at bounding box center [588, 80] width 487 height 715
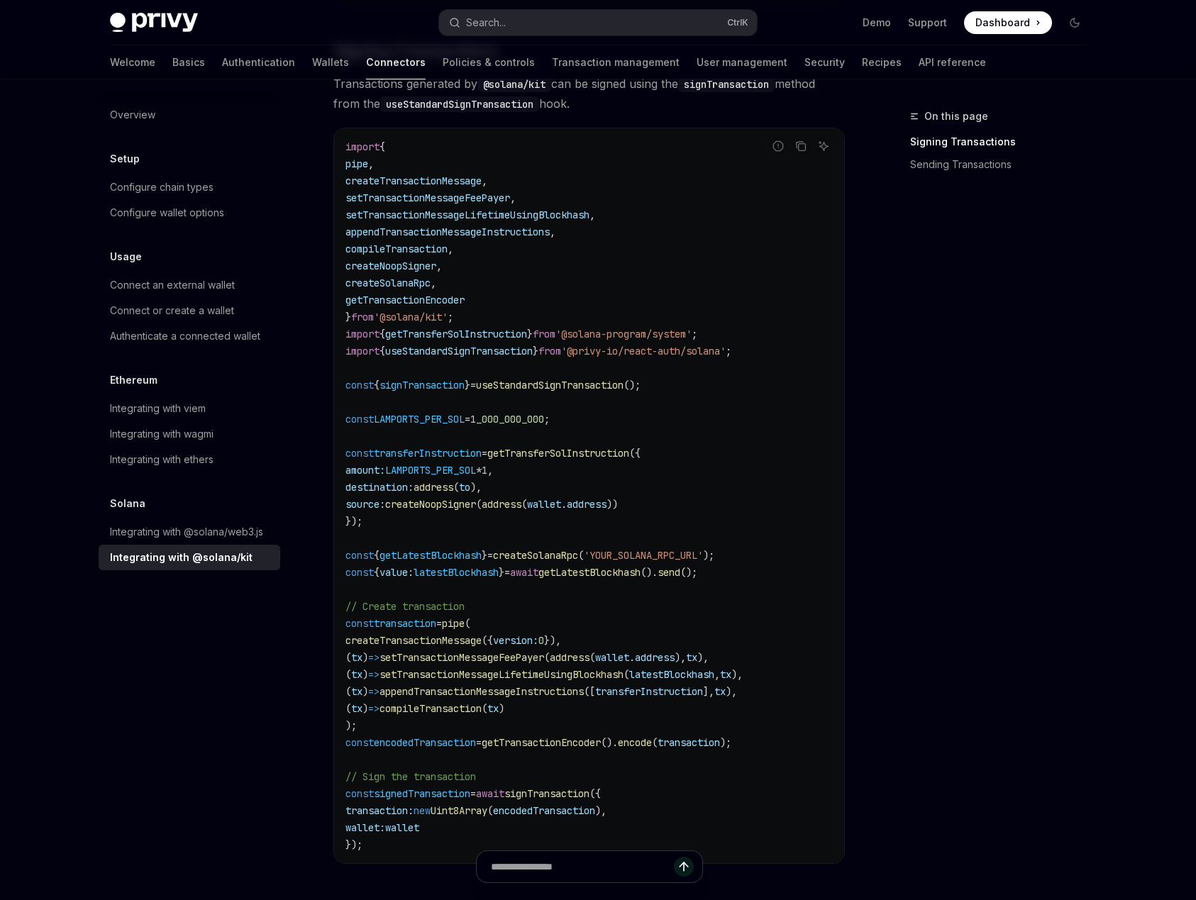
scroll to position [426, 0]
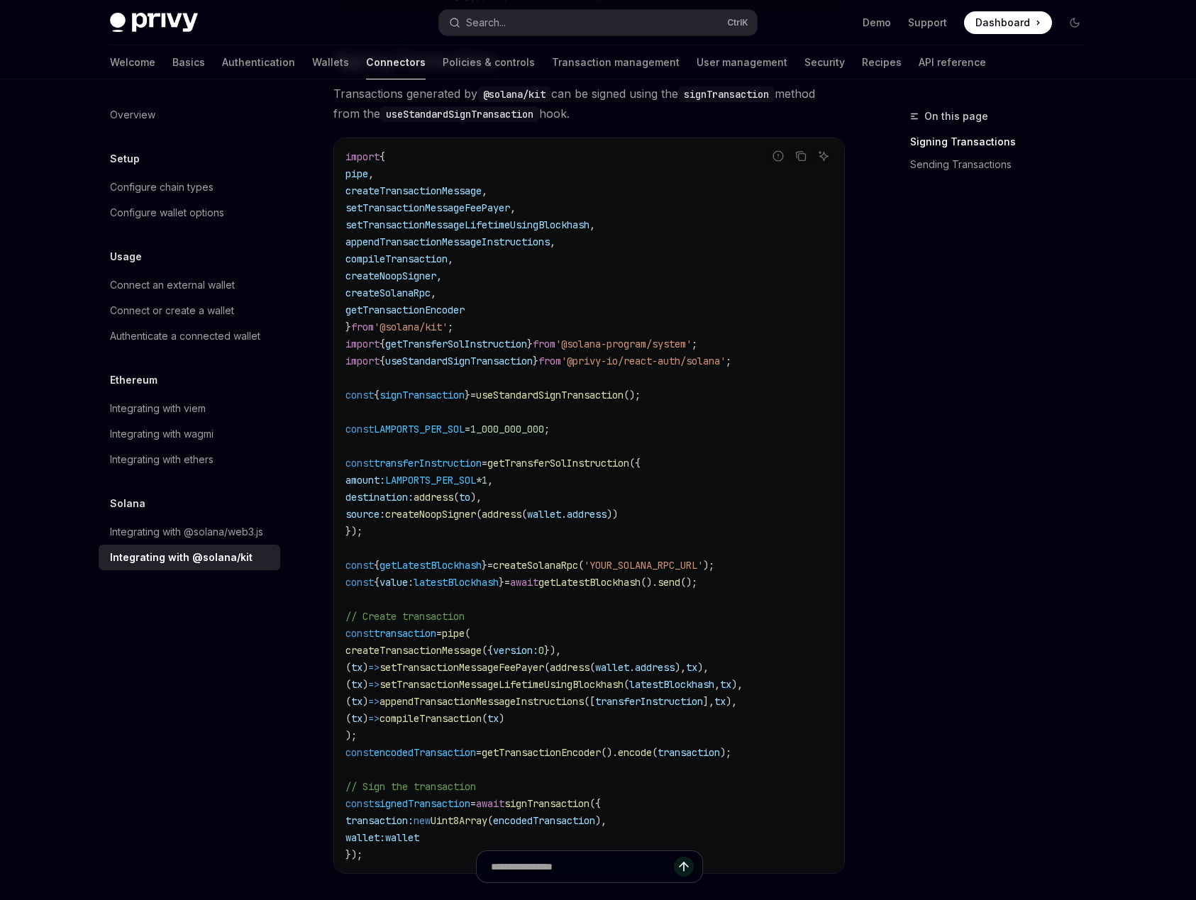
click at [691, 393] on code "import { pipe , createTransactionMessage , setTransactionMessageFeePayer , setT…" at bounding box center [588, 505] width 487 height 715
click at [523, 571] on span "createSolanaRpc" at bounding box center [535, 565] width 85 height 13
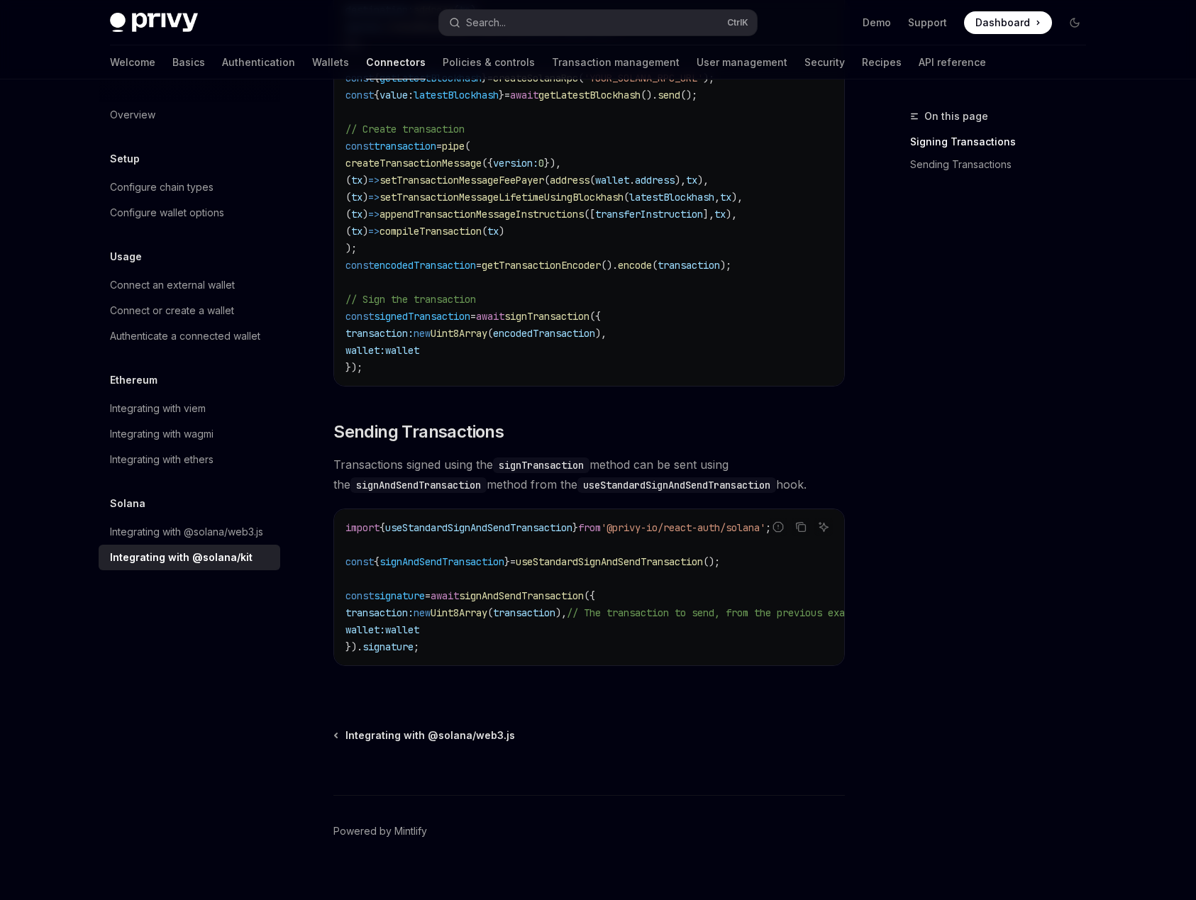
scroll to position [936, 0]
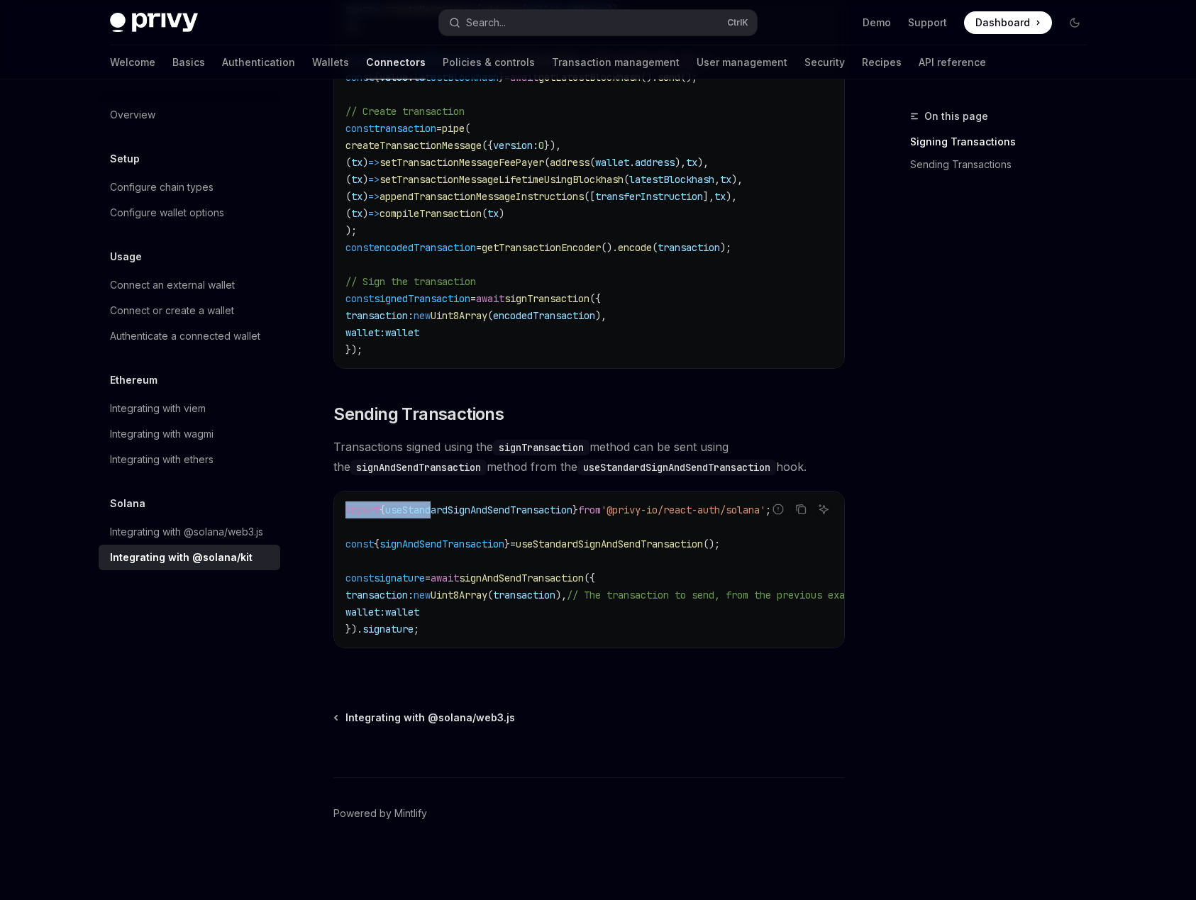
drag, startPoint x: 438, startPoint y: 505, endPoint x: 519, endPoint y: 495, distance: 81.5
click at [519, 501] on code "import { useStandardSignAndSendTransaction } from '@privy-io/react-auth/solana'…" at bounding box center [623, 569] width 556 height 136
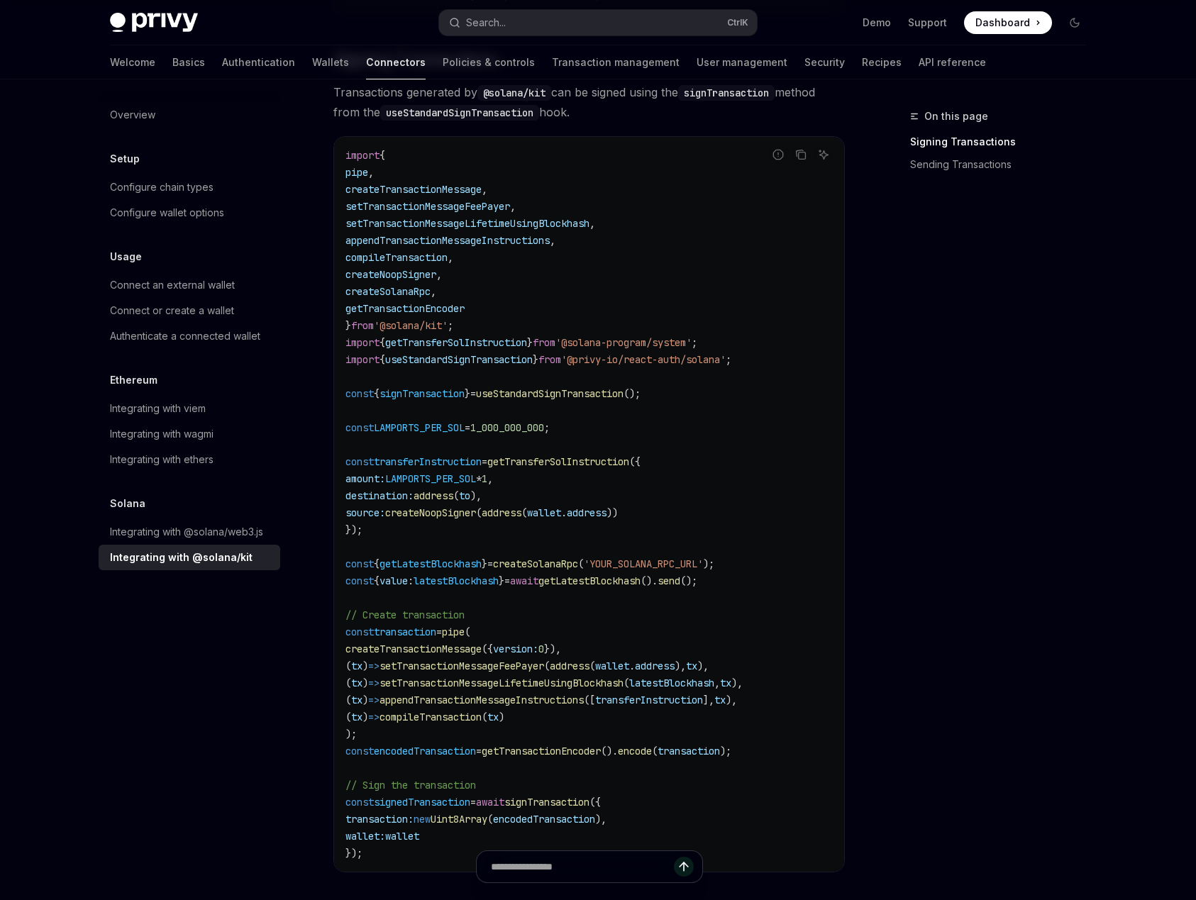
scroll to position [426, 0]
drag, startPoint x: 714, startPoint y: 367, endPoint x: 479, endPoint y: 382, distance: 234.5
click at [479, 382] on code "import { pipe , createTransactionMessage , setTransactionMessageFeePayer , setT…" at bounding box center [588, 505] width 487 height 715
click at [472, 376] on code "import { pipe , createTransactionMessage , setTransactionMessageFeePayer , setT…" at bounding box center [588, 505] width 487 height 715
drag, startPoint x: 343, startPoint y: 362, endPoint x: 802, endPoint y: 360, distance: 458.9
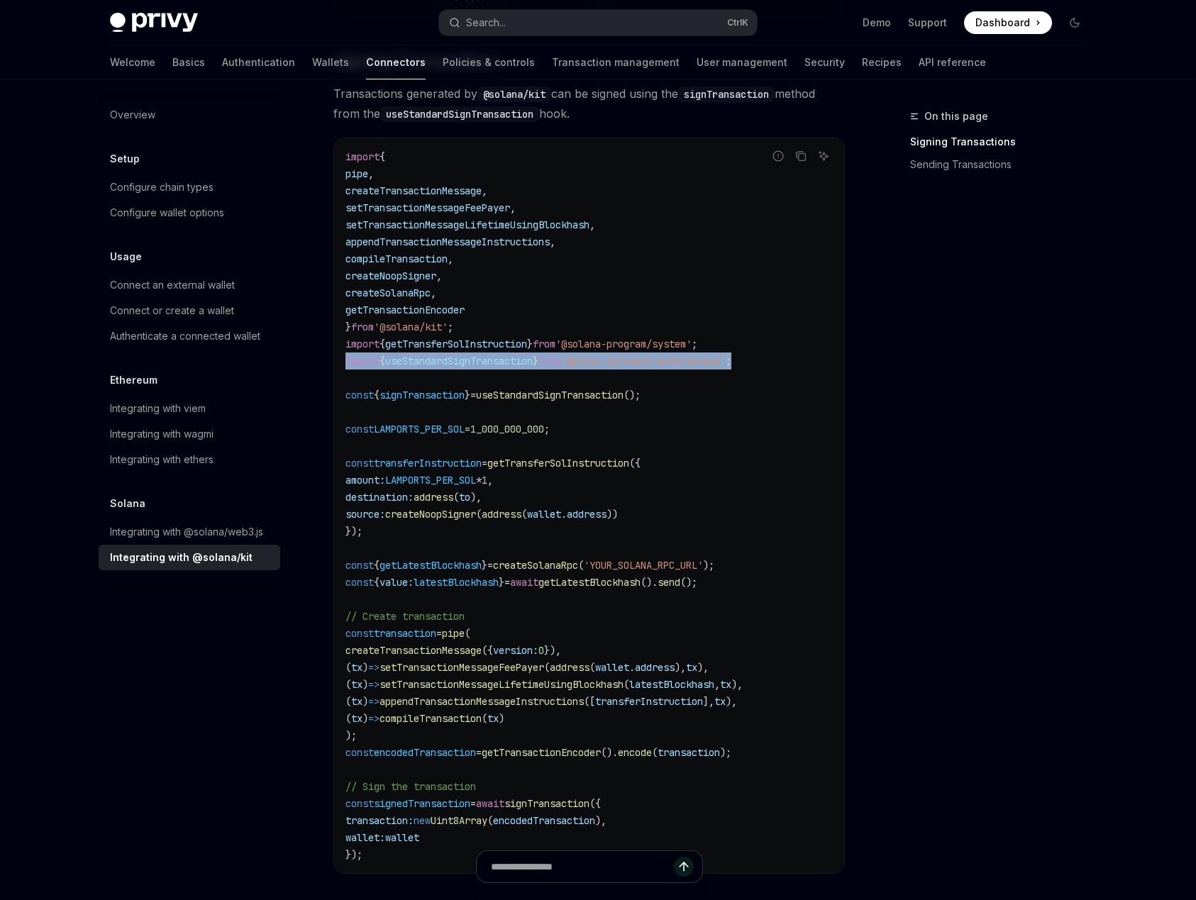
click at [802, 360] on div "import { pipe , createTransactionMessage , setTransactionMessageFeePayer , setT…" at bounding box center [589, 505] width 510 height 735
copy span "import { useStandardSignTransaction } from '@privy-io/react-auth/solana' ;"
click at [580, 584] on span "getLatestBlockhash" at bounding box center [589, 582] width 102 height 13
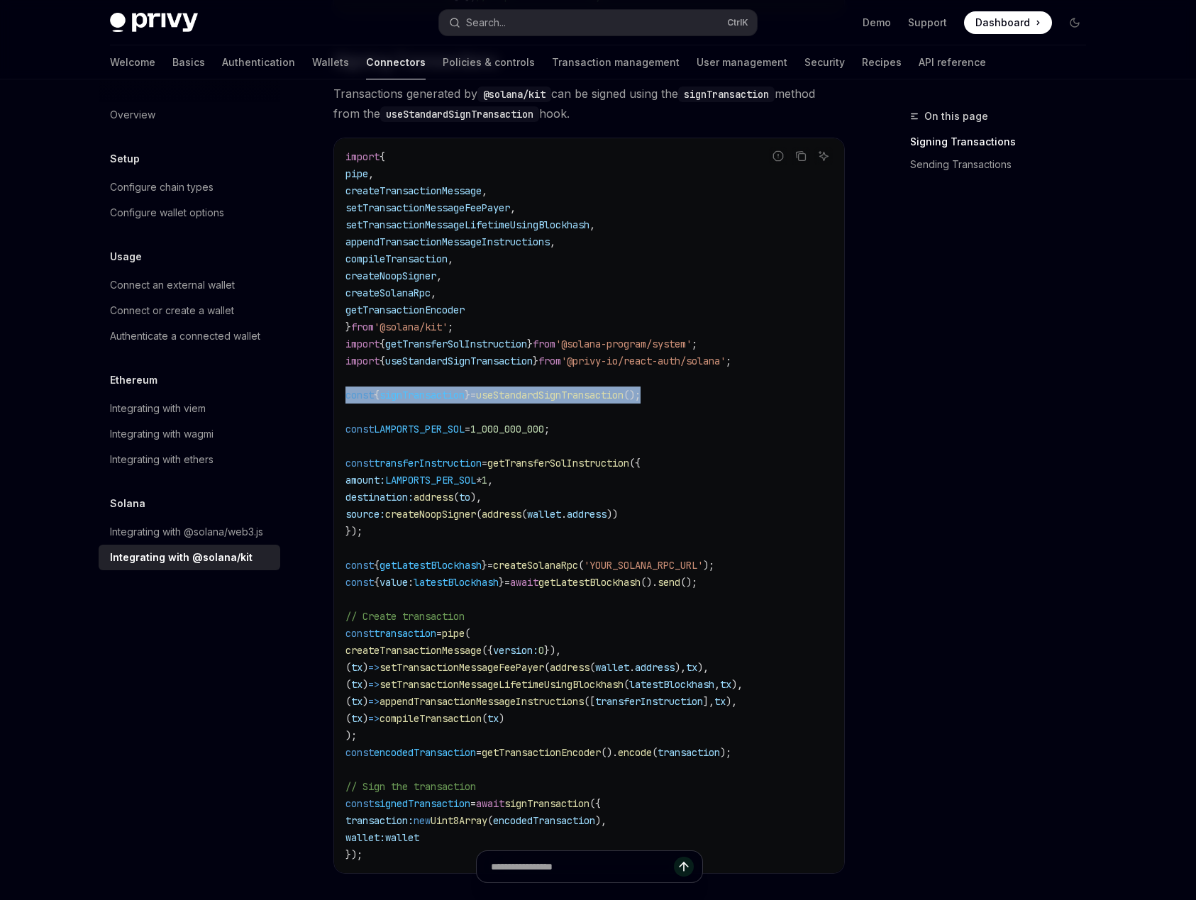
drag, startPoint x: 678, startPoint y: 394, endPoint x: 348, endPoint y: 390, distance: 330.5
click at [347, 390] on code "import { pipe , createTransactionMessage , setTransactionMessageFeePayer , setT…" at bounding box center [588, 505] width 487 height 715
copy span "const { signTransaction } = useStandardSignTransaction ();"
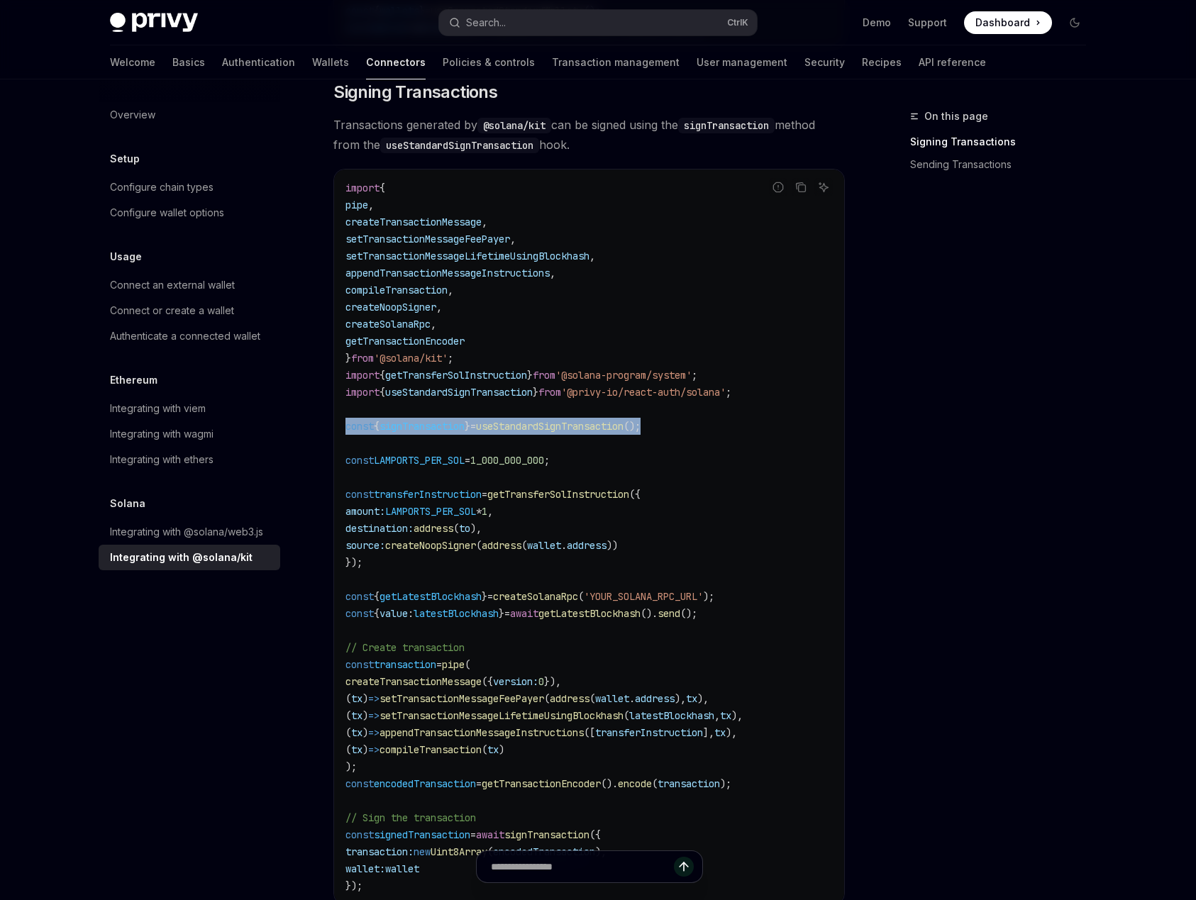
scroll to position [340, 0]
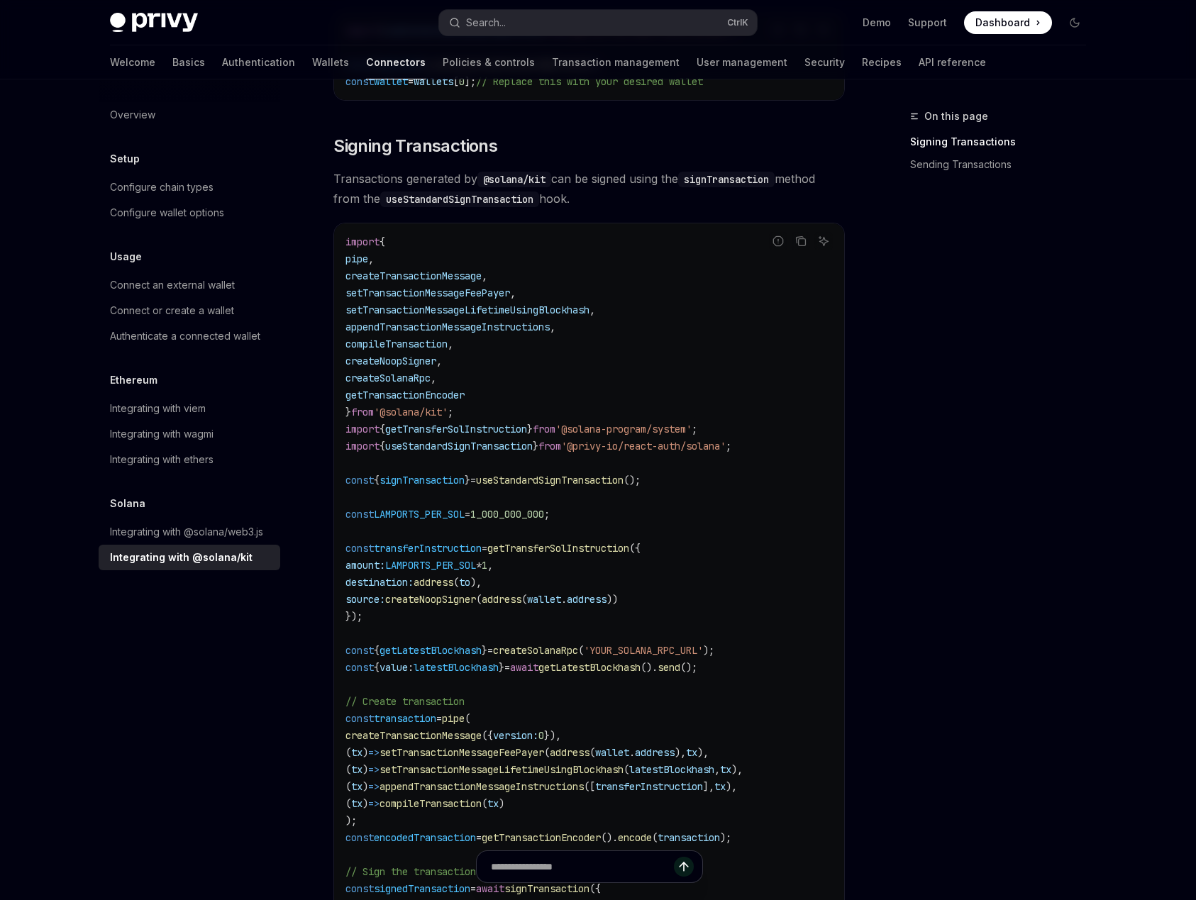
click at [214, 775] on div "Overview Setup Configure chain types Configure wallet options Usage Connect an …" at bounding box center [201, 489] width 204 height 821
